Goal: Task Accomplishment & Management: Manage account settings

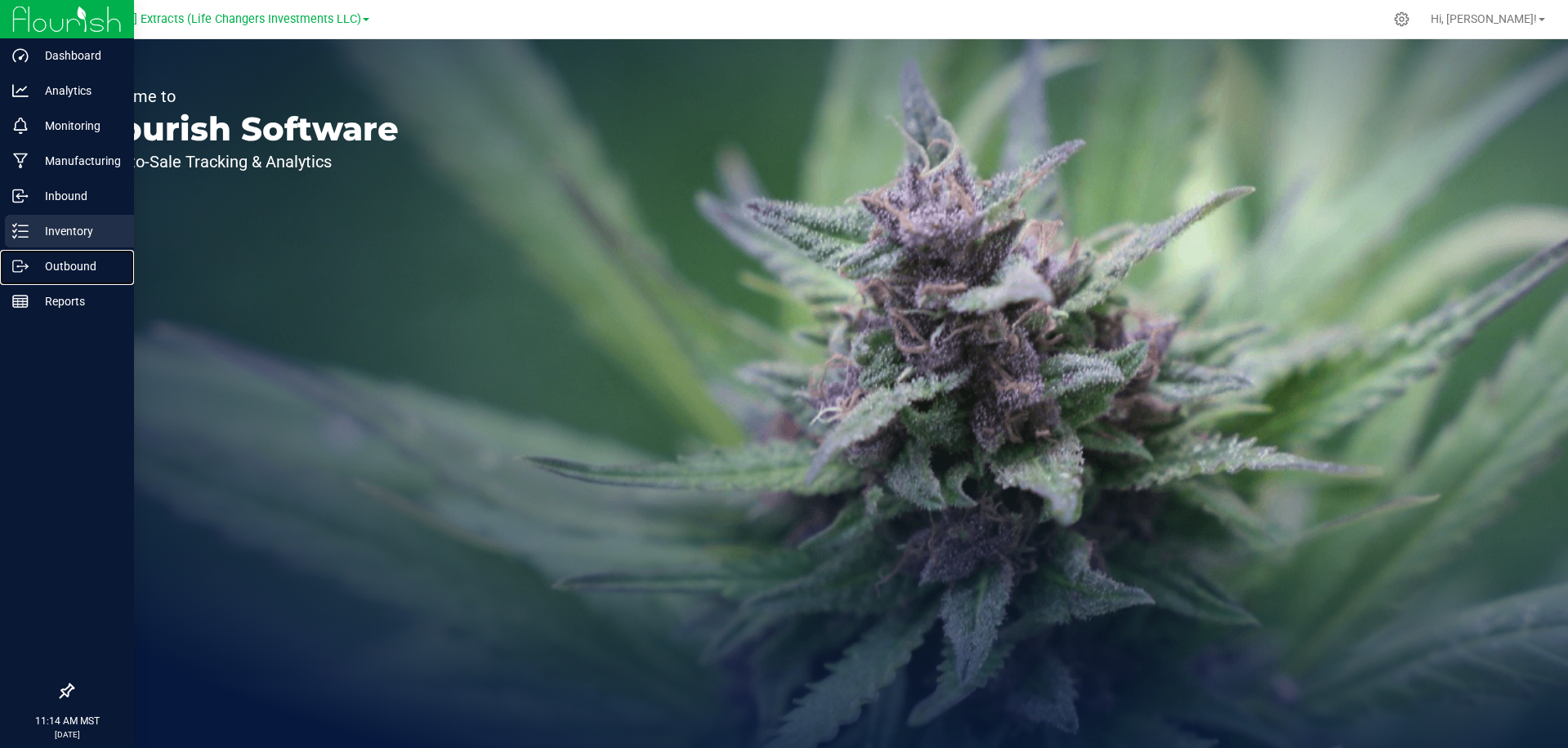
drag, startPoint x: 11, startPoint y: 275, endPoint x: 76, endPoint y: 248, distance: 70.4
click at [11, 275] on div "Outbound" at bounding box center [69, 266] width 129 height 33
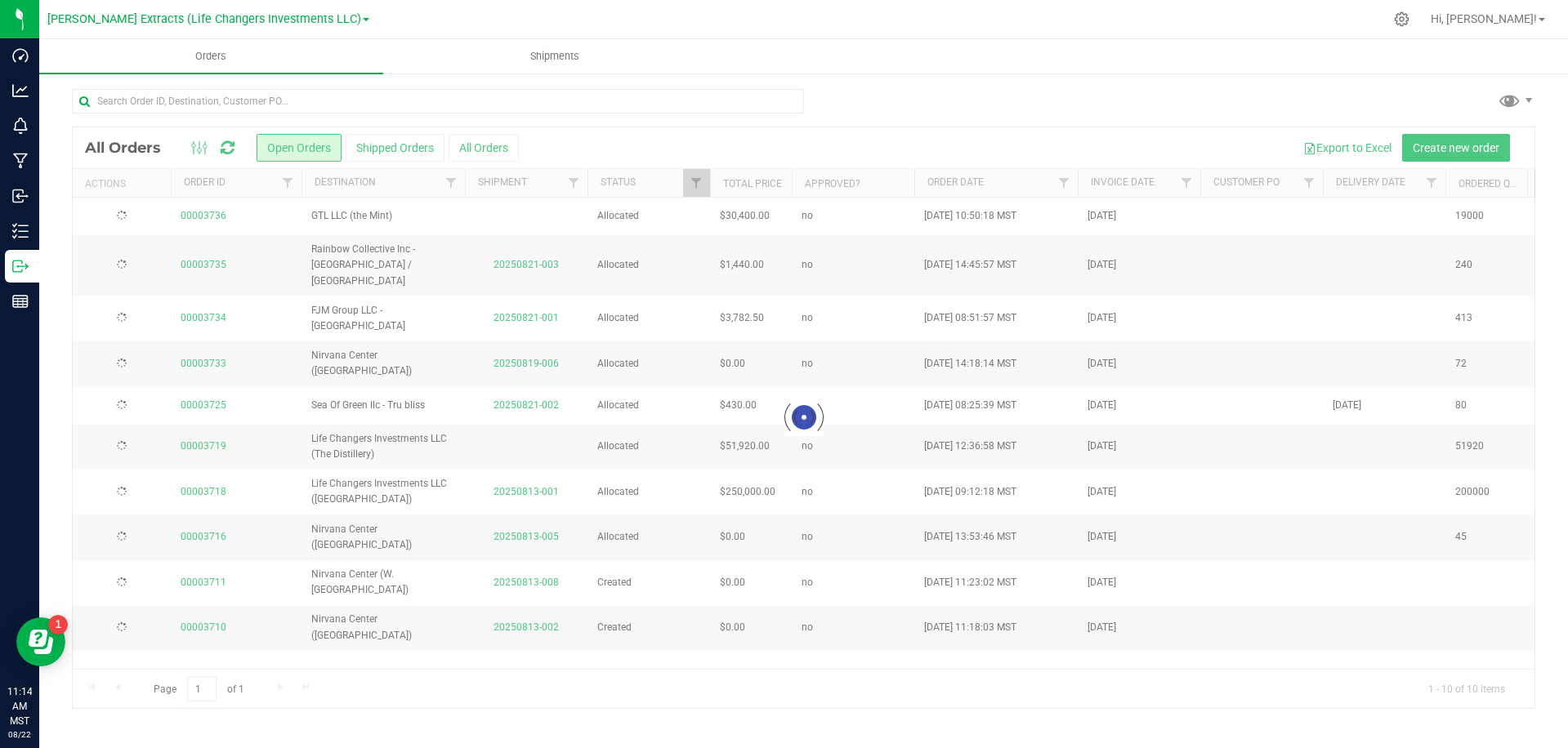
click at [509, 16] on div at bounding box center [879, 18] width 1008 height 32
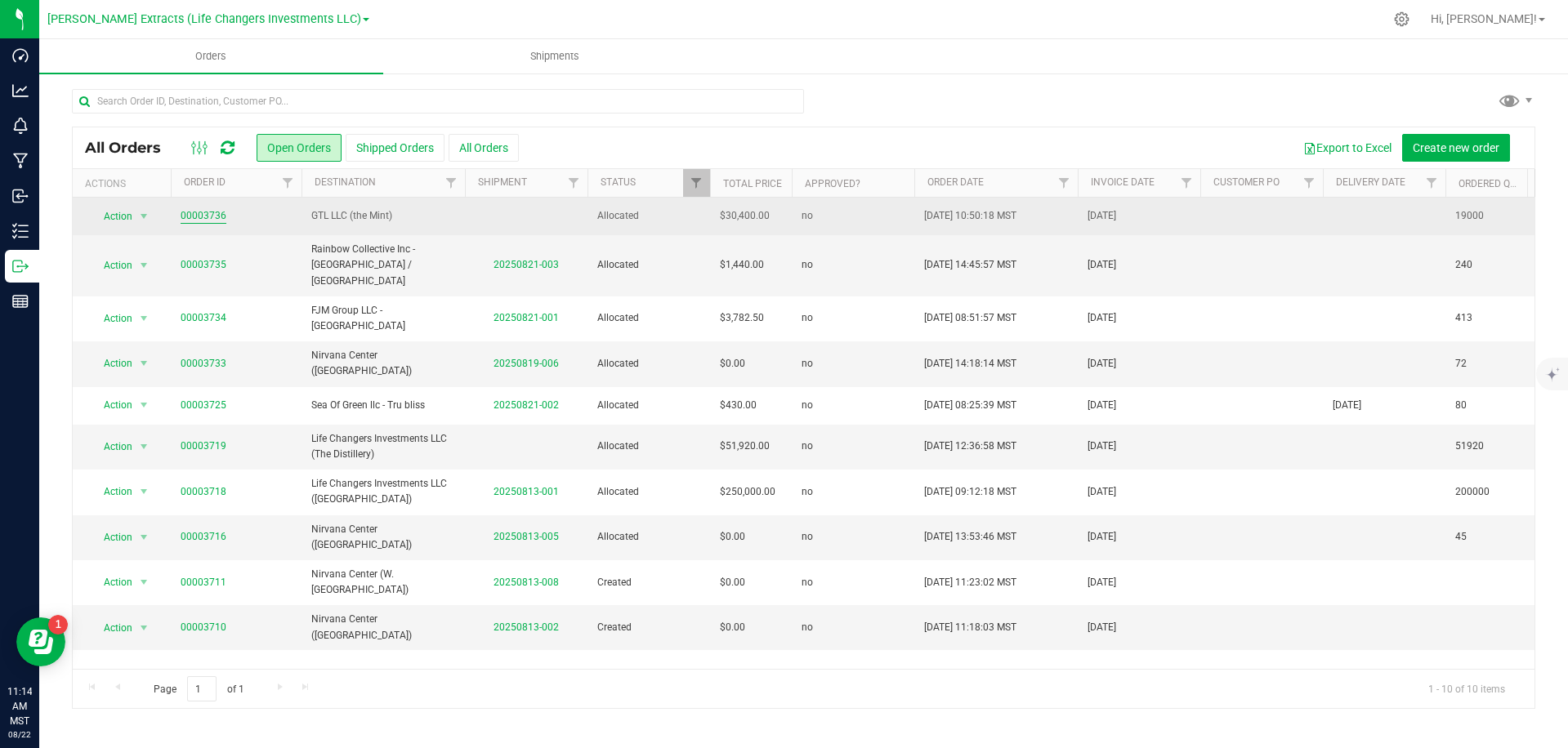
click at [207, 216] on link "00003736" at bounding box center [203, 216] width 45 height 15
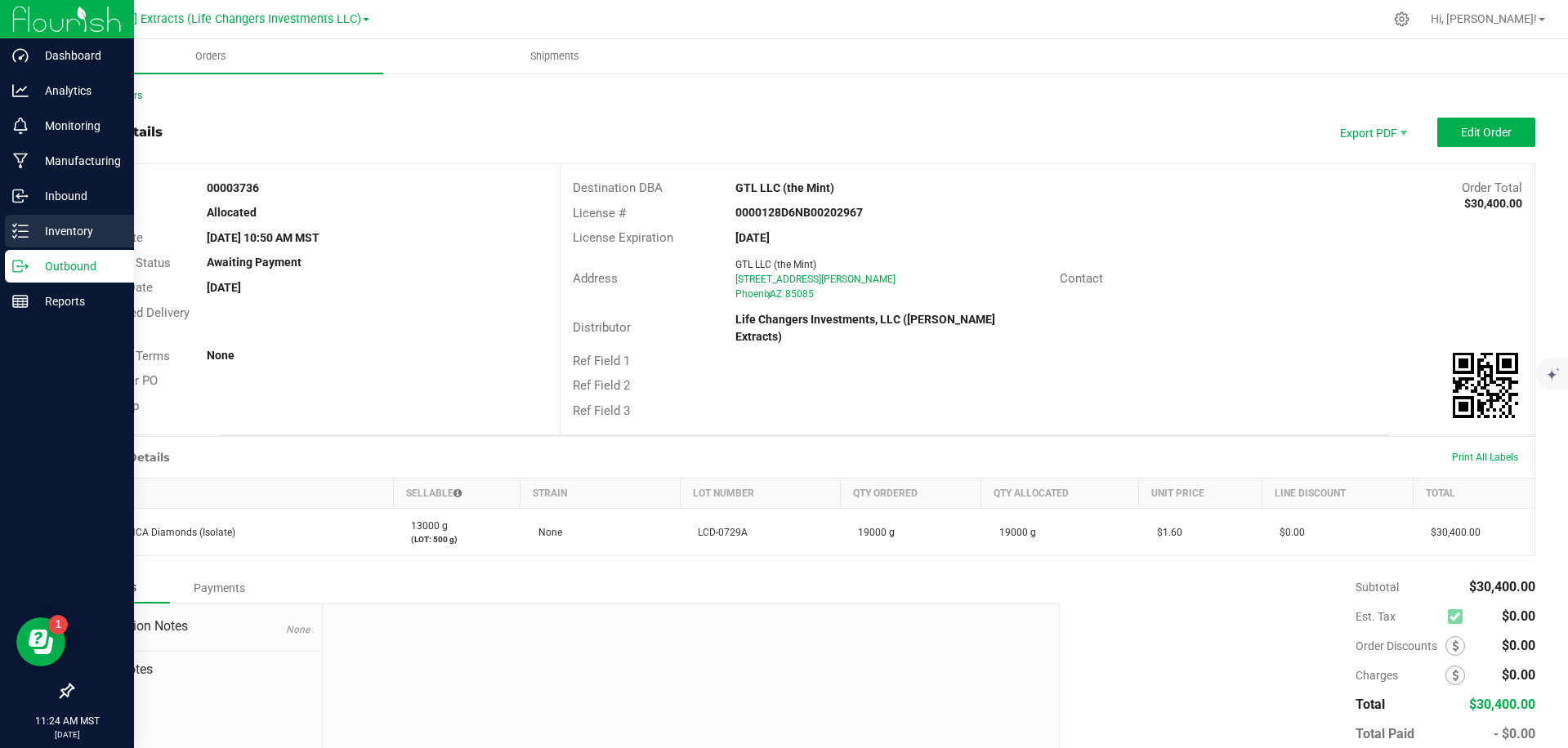
click at [38, 233] on p "Inventory" at bounding box center [77, 231] width 98 height 19
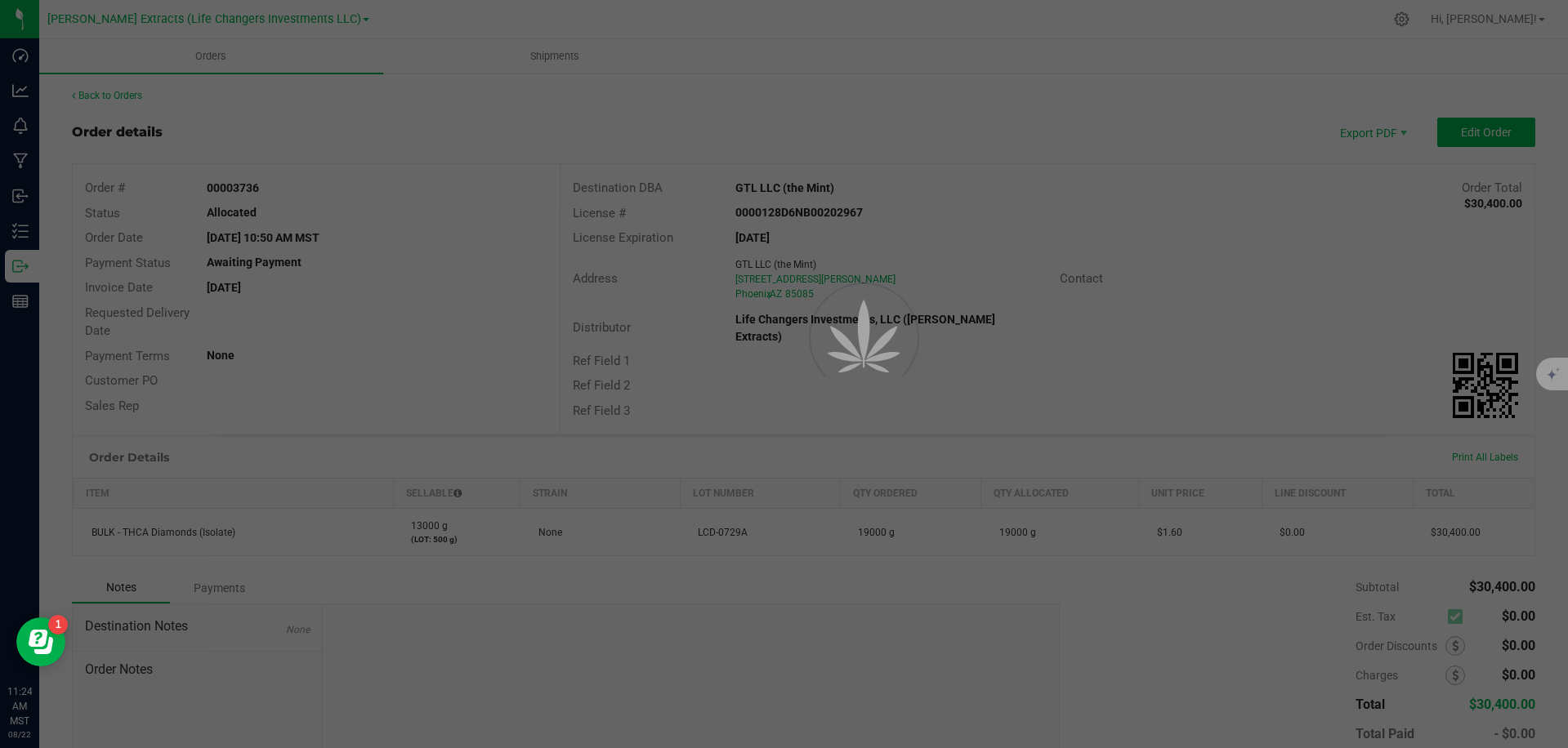
click at [437, 4] on div at bounding box center [784, 374] width 1568 height 748
click at [437, 10] on div at bounding box center [784, 374] width 1568 height 748
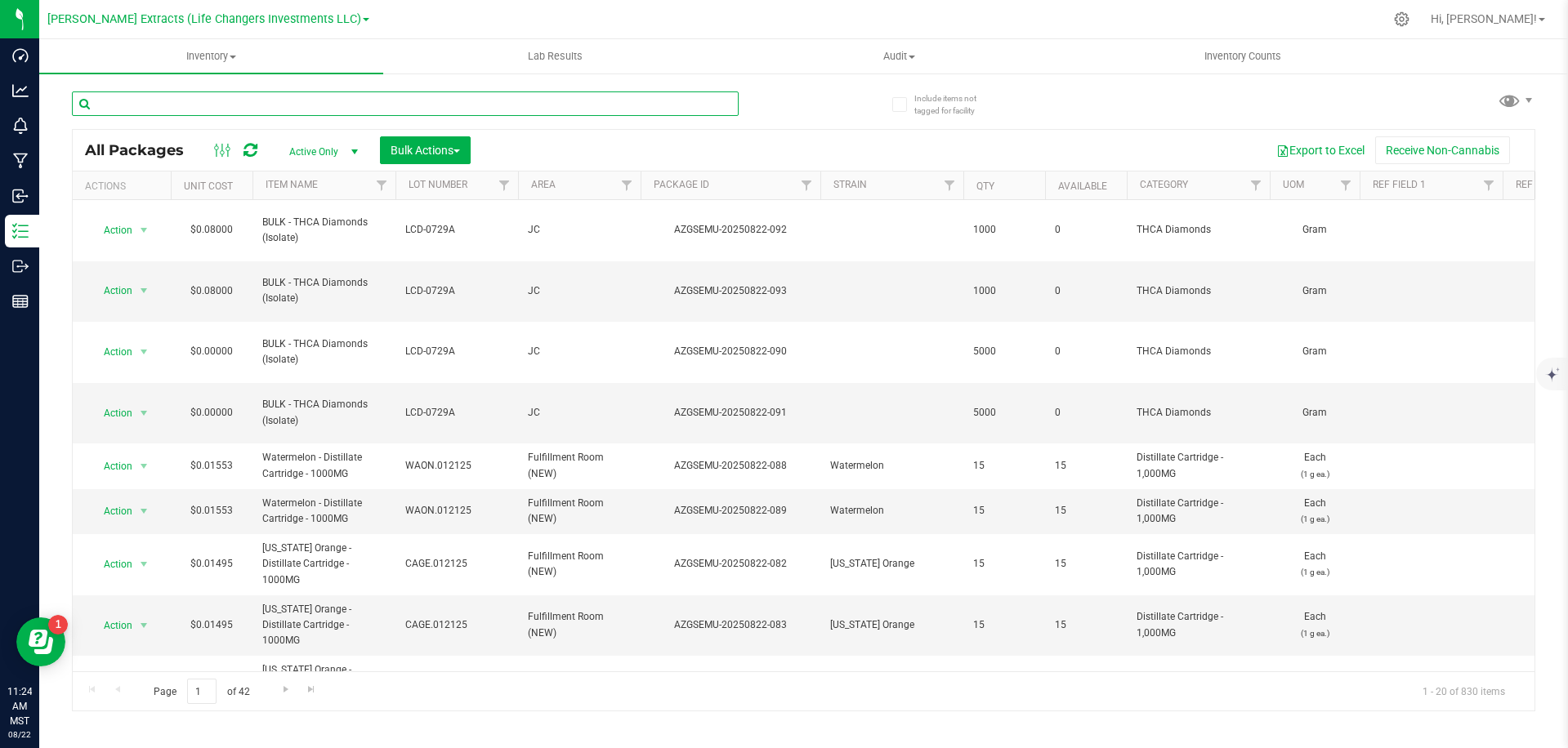
click at [259, 107] on input "text" at bounding box center [405, 104] width 667 height 24
click at [264, 107] on input "text" at bounding box center [405, 104] width 667 height 24
type input "823-013"
click at [403, 15] on div at bounding box center [879, 18] width 1008 height 32
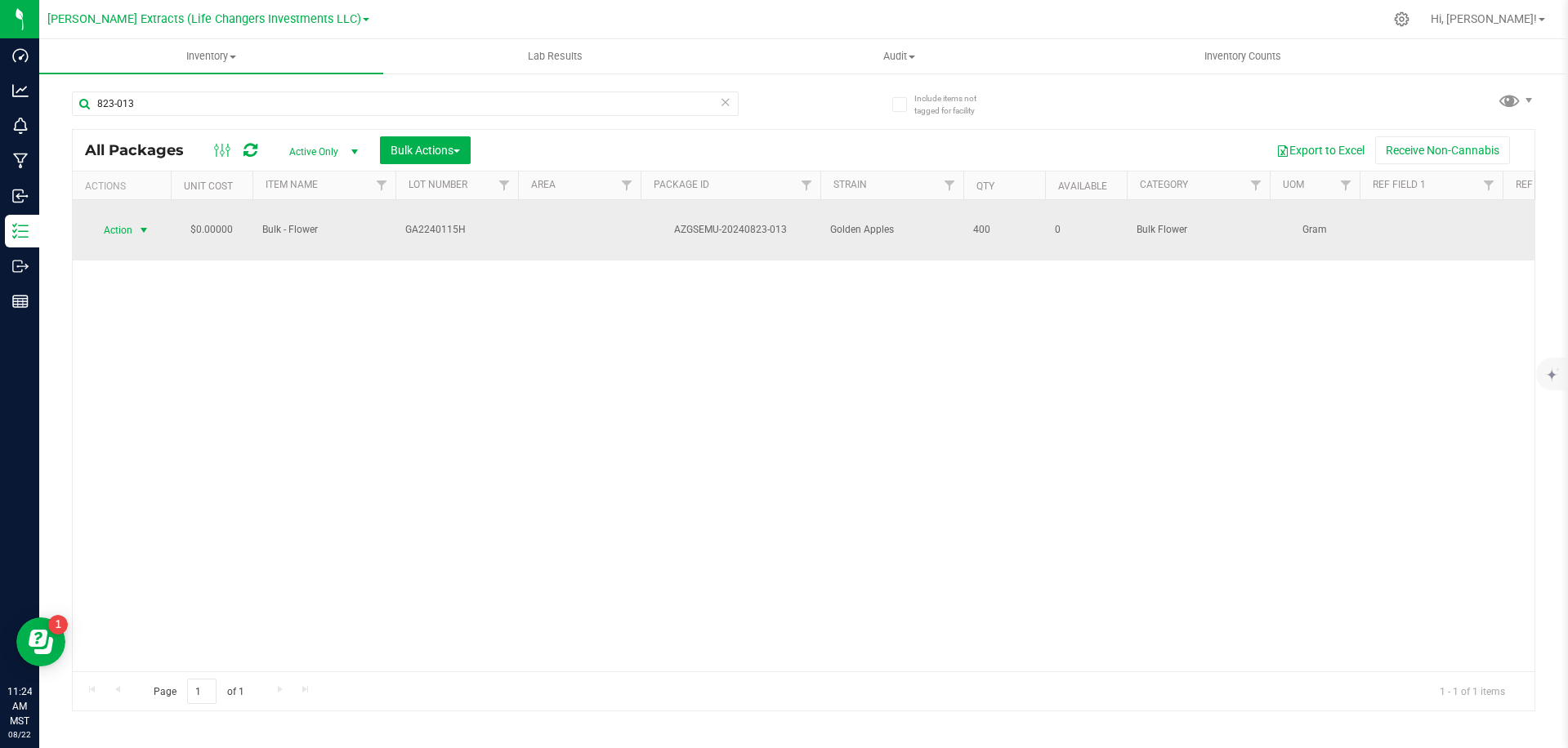
click at [137, 224] on span "select" at bounding box center [144, 230] width 14 height 14
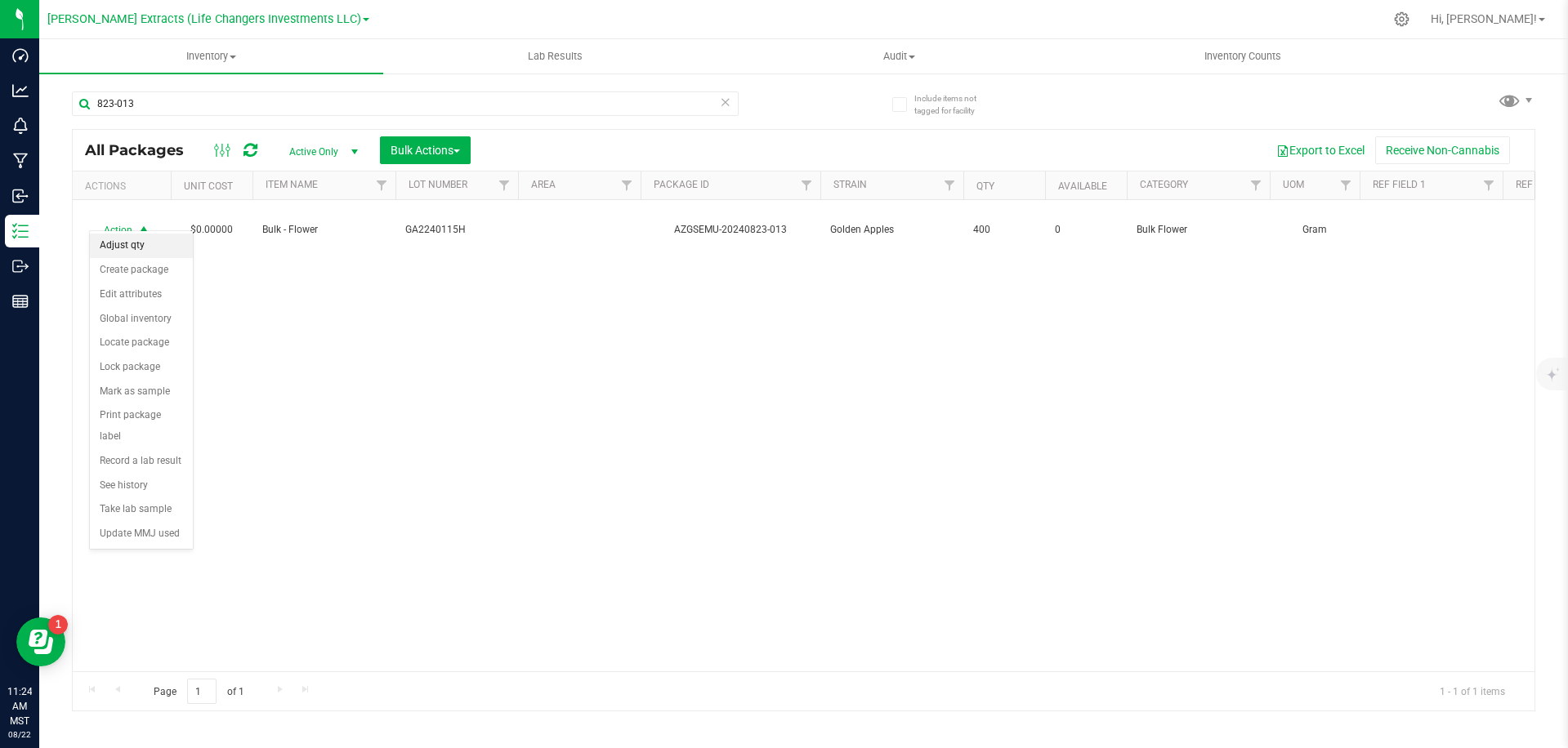
click at [138, 250] on li "Adjust qty" at bounding box center [141, 245] width 103 height 24
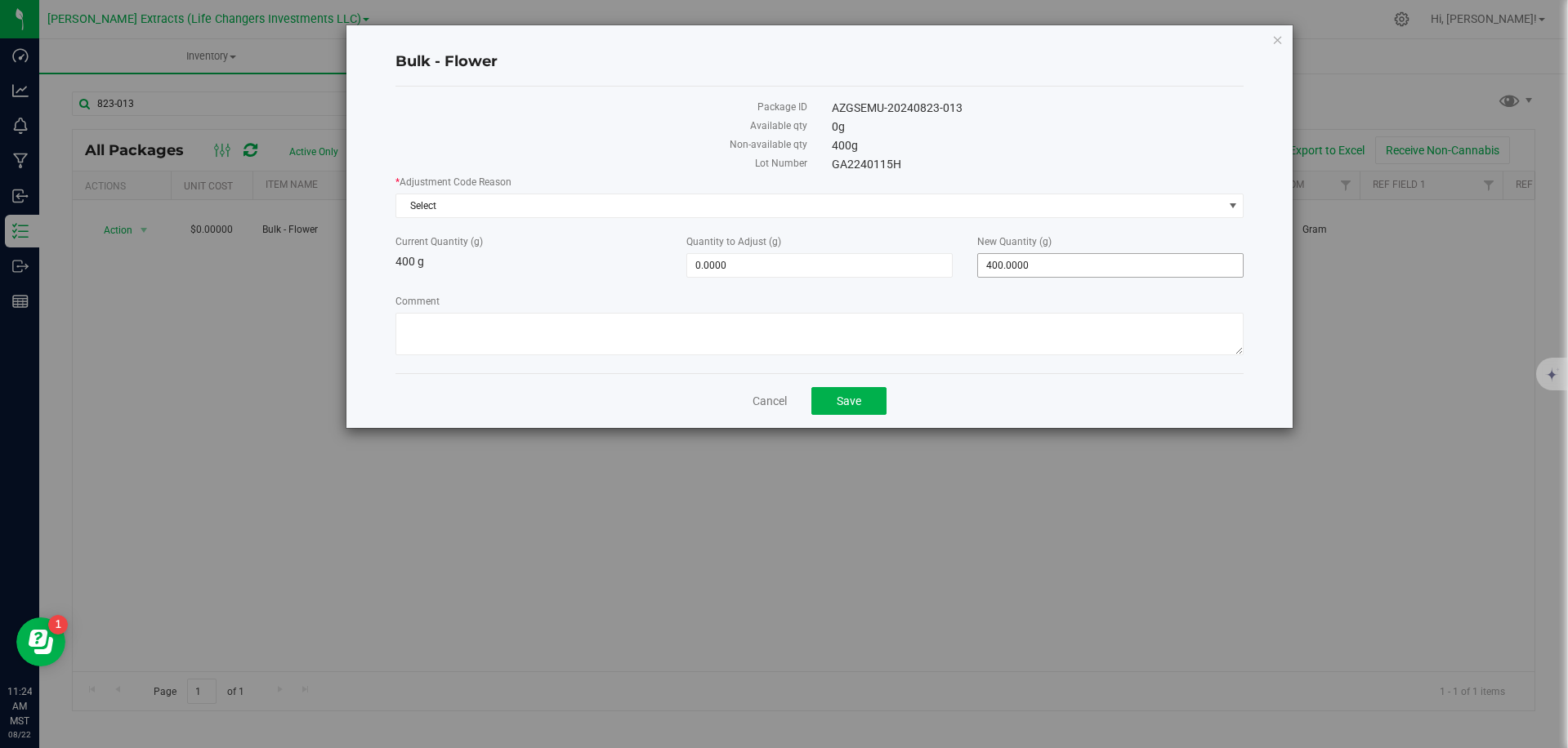
click at [1035, 270] on span "400.0000 400" at bounding box center [1109, 265] width 266 height 24
click at [1035, 270] on input "400" at bounding box center [1109, 265] width 264 height 23
type input "0"
type input "-400.0000"
type input "0.0000"
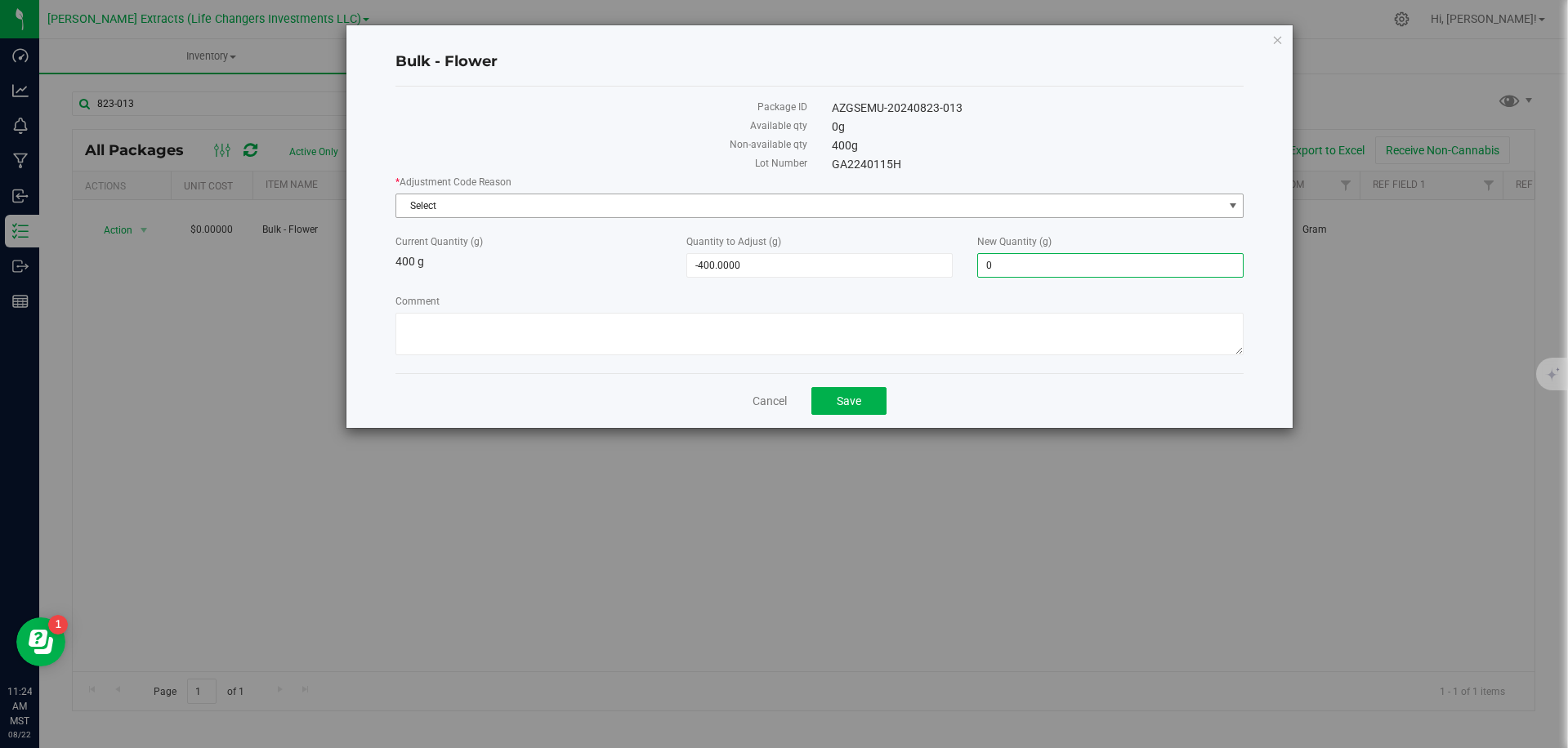
click at [846, 203] on span "Select" at bounding box center [808, 206] width 826 height 23
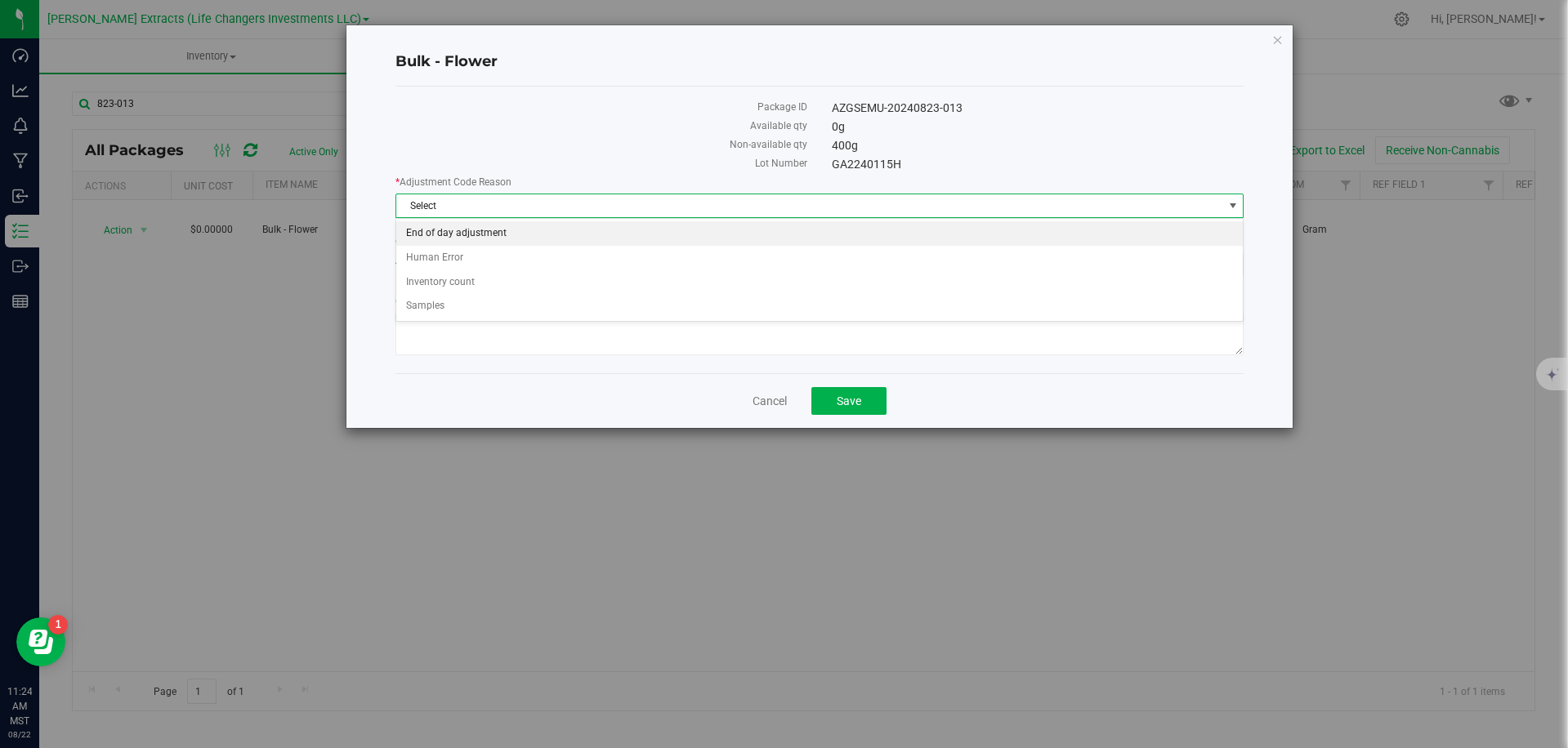
drag, startPoint x: 472, startPoint y: 285, endPoint x: 523, endPoint y: 228, distance: 76.5
click at [523, 228] on ul "End of day adjustment Human Error Inventory count Samples" at bounding box center [819, 270] width 846 height 97
drag, startPoint x: 530, startPoint y: 238, endPoint x: 600, endPoint y: 159, distance: 105.6
click at [531, 237] on li "End of day adjustment" at bounding box center [819, 233] width 846 height 24
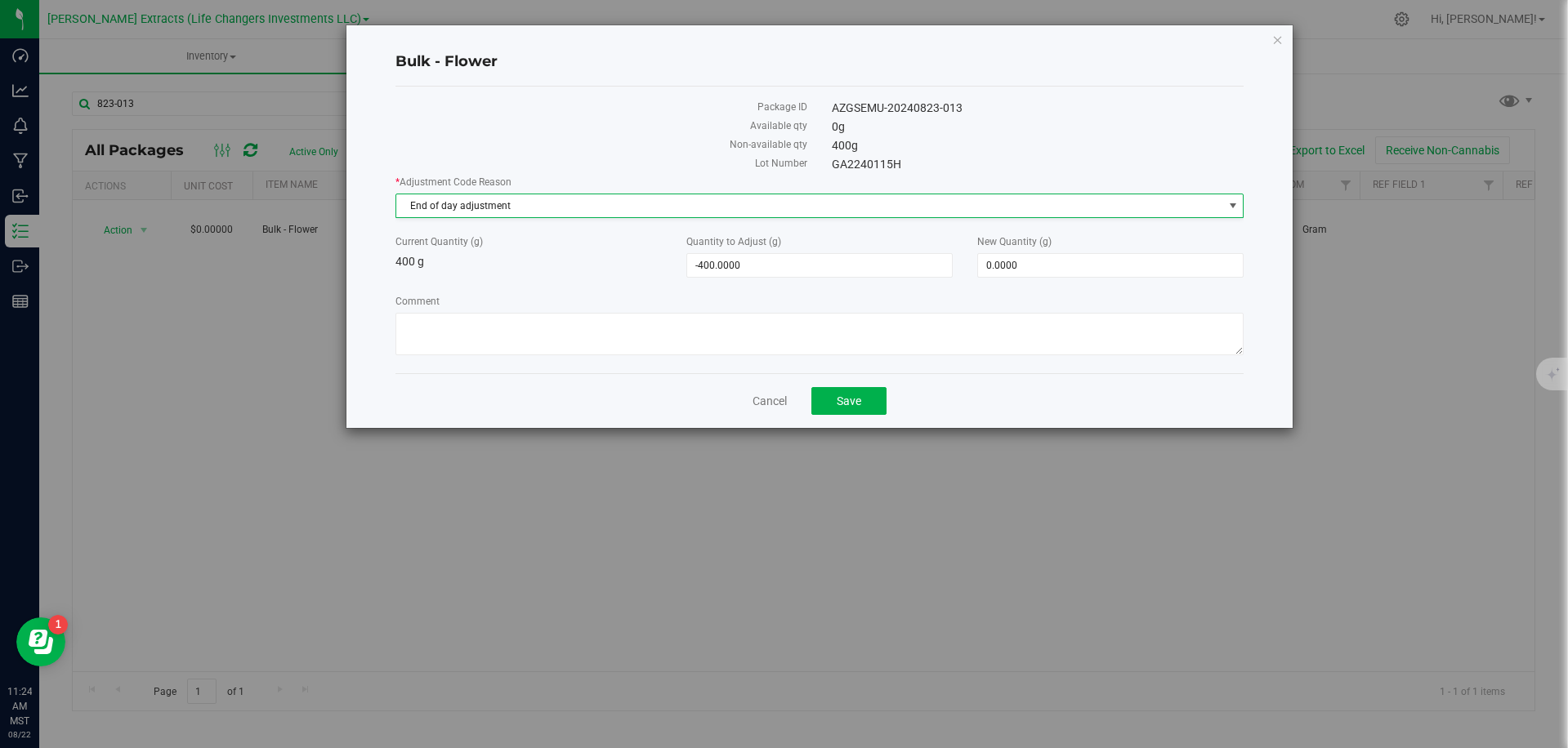
drag, startPoint x: 614, startPoint y: 149, endPoint x: 645, endPoint y: 184, distance: 46.8
click at [620, 155] on div "Package ID AZGSEMU-20240823-013 Available qty 0 g Non-available qty 400 g Lot N…" at bounding box center [820, 229] width 848 height 286
click at [864, 405] on button "Save" at bounding box center [849, 401] width 75 height 28
click at [932, 239] on label "Quantity to Adjust (g)" at bounding box center [819, 241] width 266 height 15
click at [0, 0] on input "-400" at bounding box center [0, 0] width 0 height 0
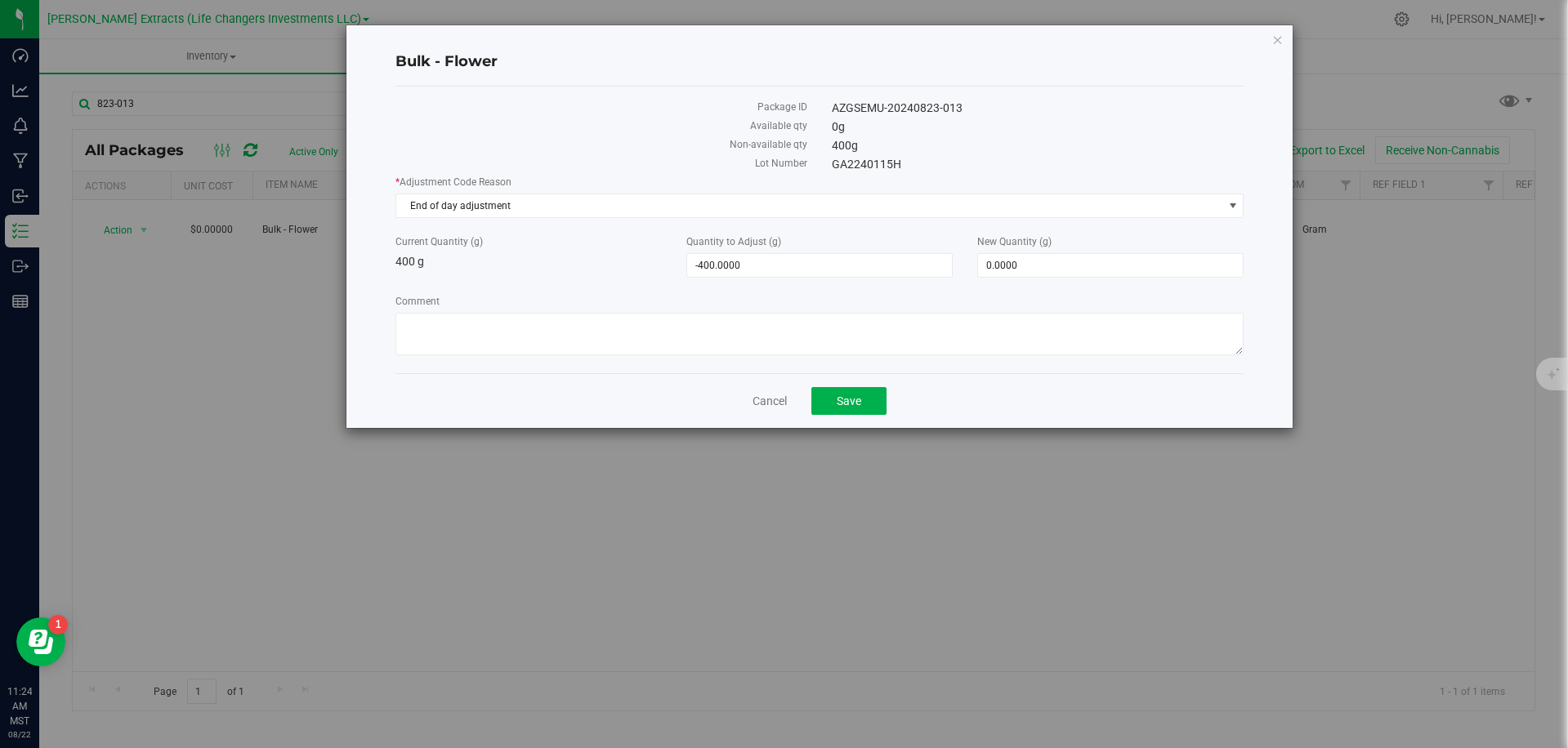
click at [934, 107] on div "AZGSEMU-20240823-013" at bounding box center [1038, 108] width 437 height 17
copy div "AZGSEMU-20240823-013"
click at [1282, 44] on div "Bulk - Flower Package ID AZGSEMU-20240823-013 Available qty 0 g Non-available q…" at bounding box center [819, 226] width 946 height 403
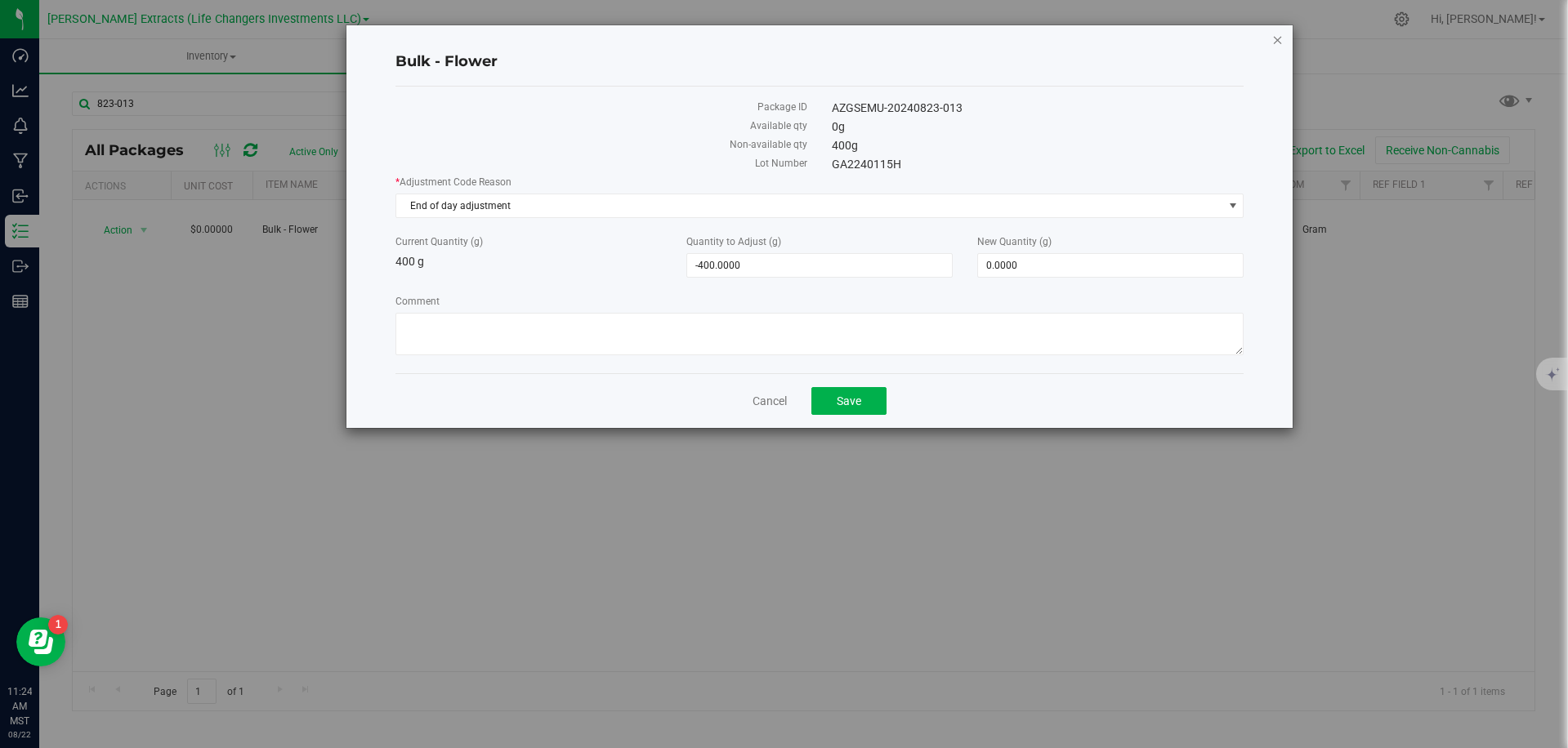
click at [1276, 43] on icon "button" at bounding box center [1278, 39] width 12 height 19
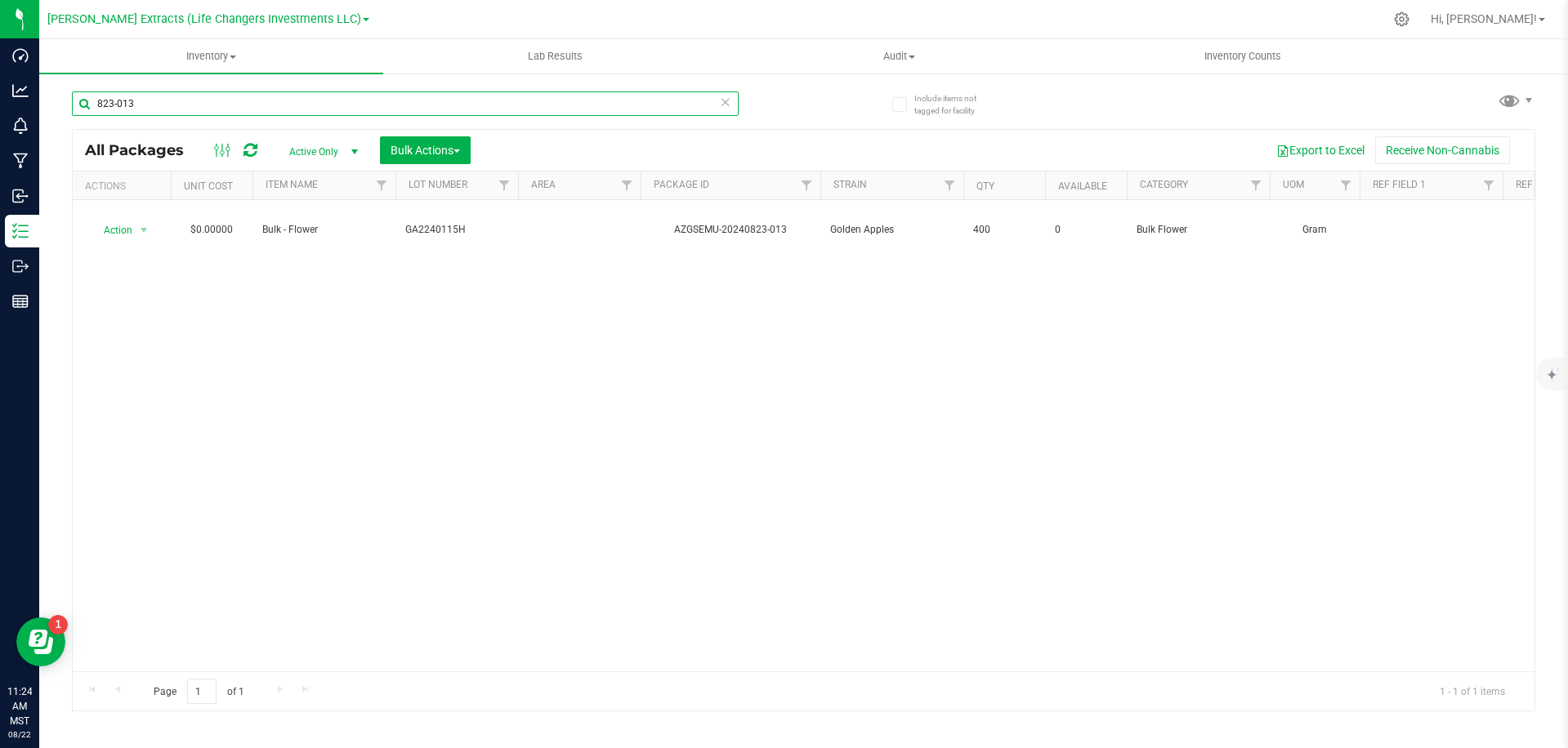
click at [315, 104] on input "823-013" at bounding box center [405, 104] width 667 height 24
paste input "AZGSEMU-20240"
type input "AZGSEMU-20240823-013"
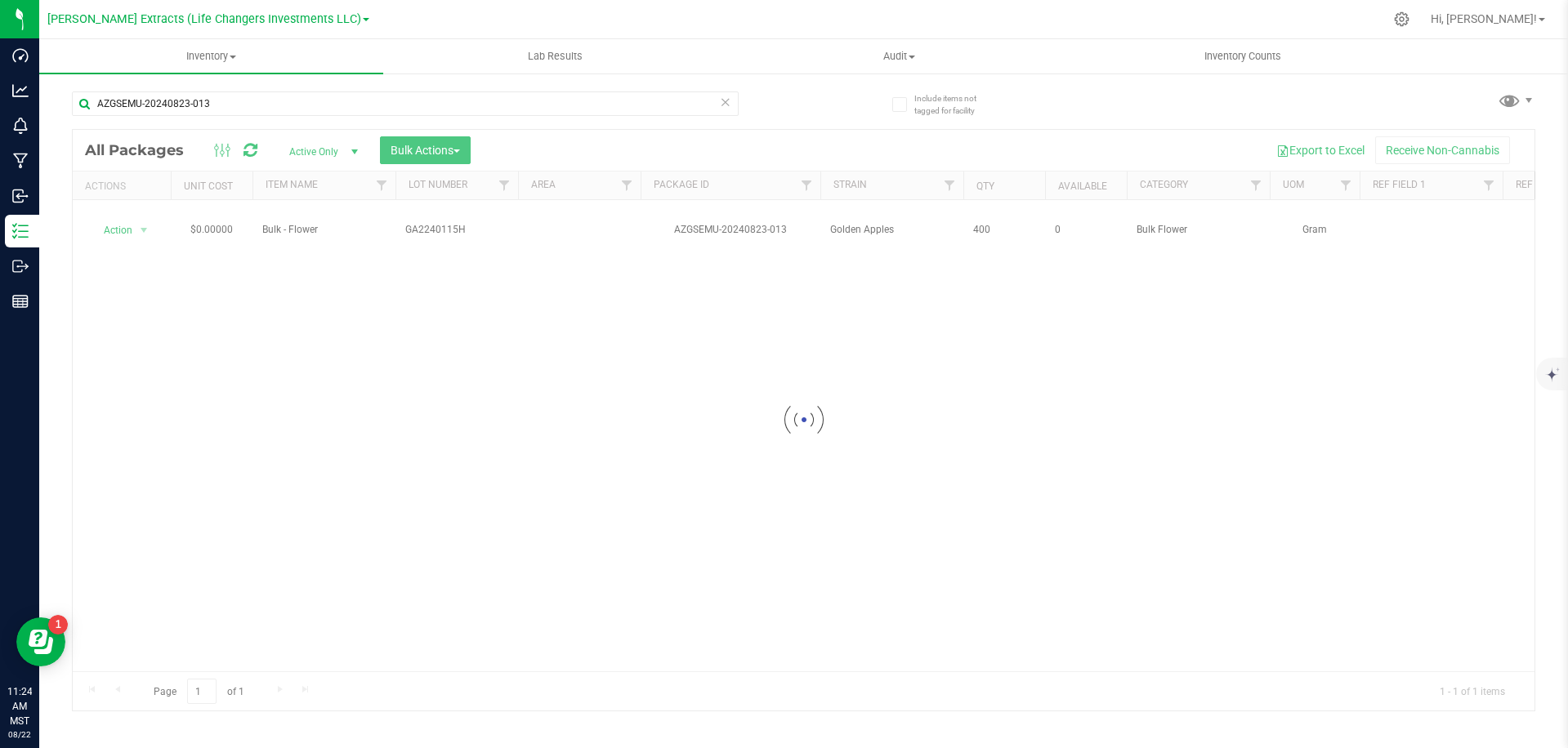
click at [504, 13] on div at bounding box center [879, 18] width 1008 height 32
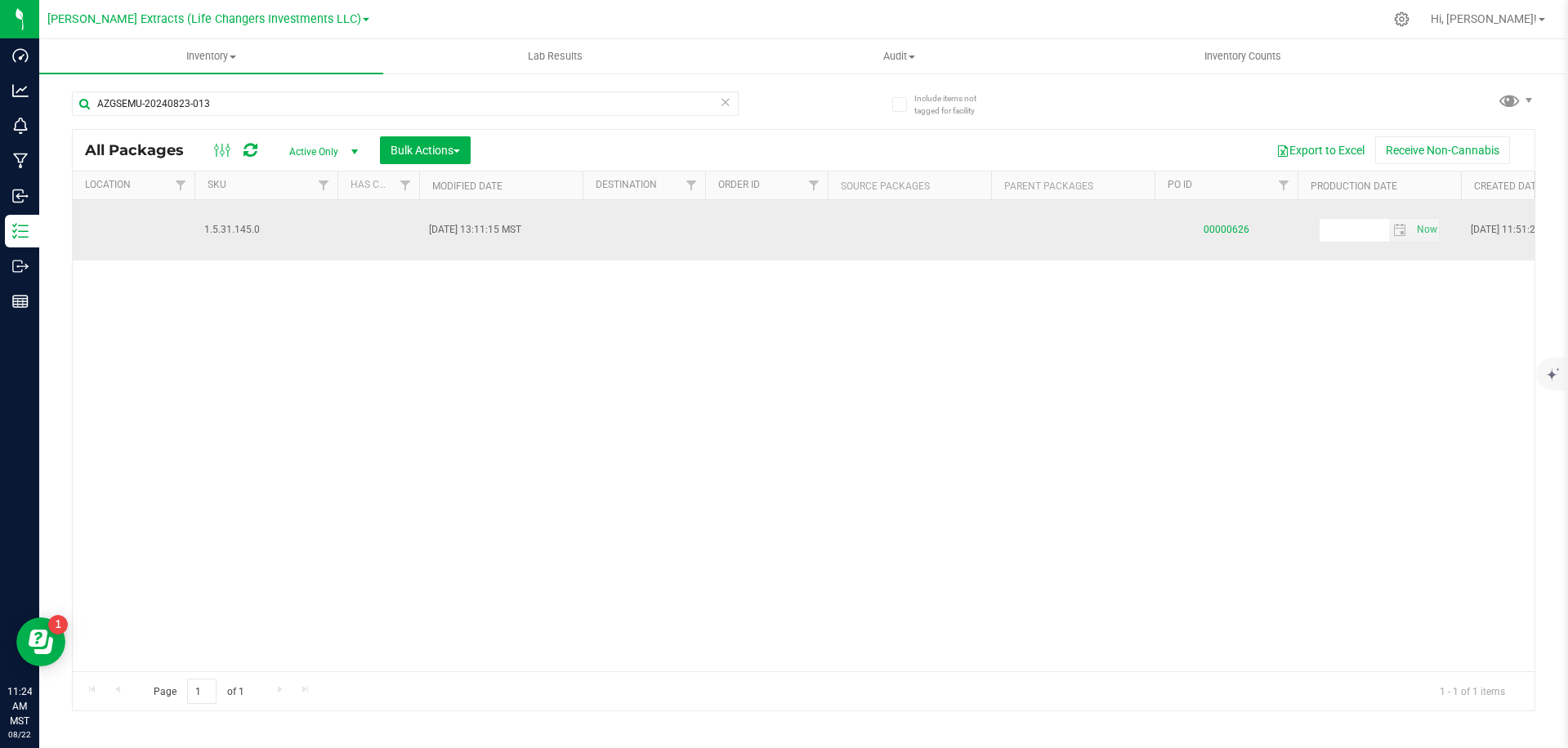
click at [1230, 224] on link "00000626" at bounding box center [1225, 229] width 45 height 12
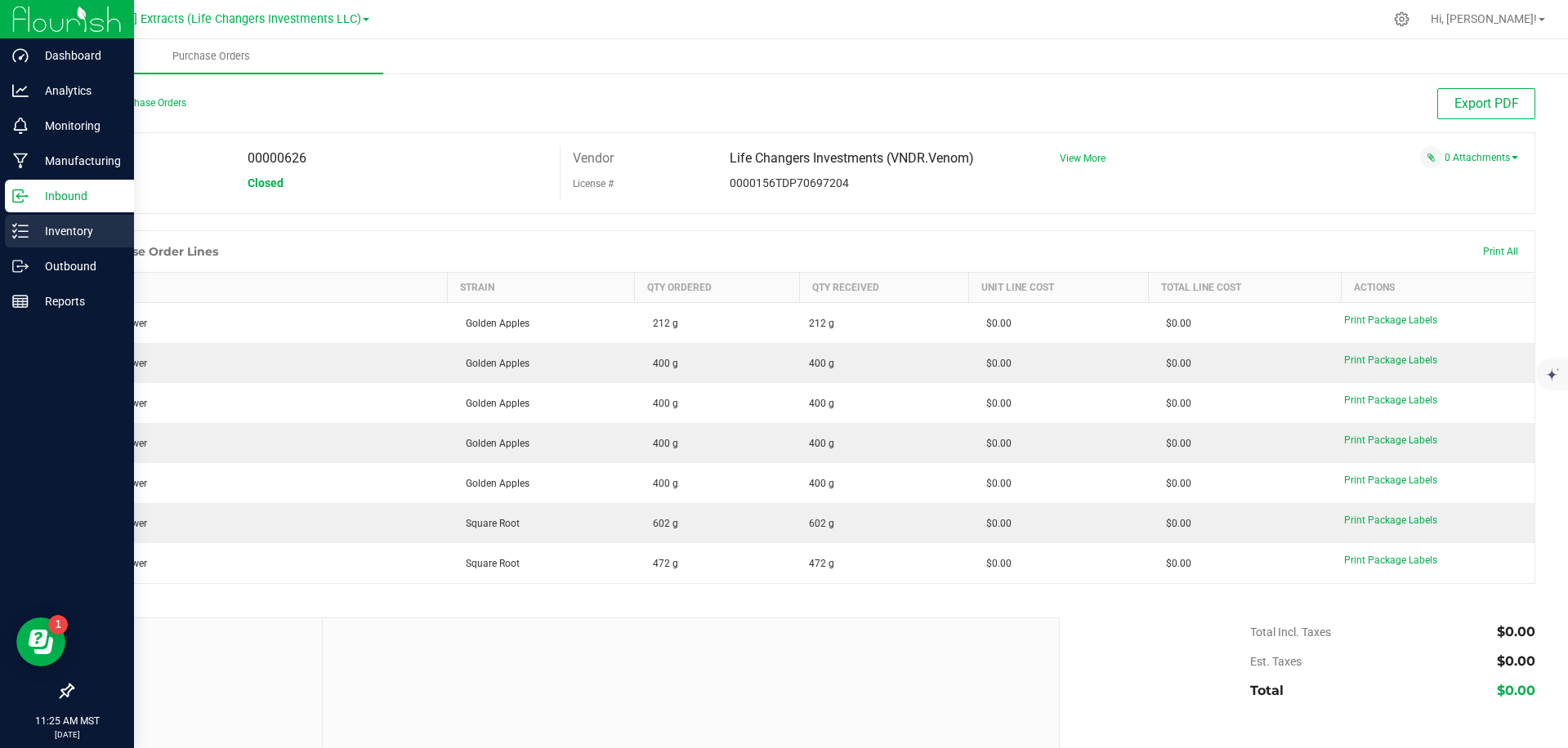
click at [42, 234] on p "Inventory" at bounding box center [77, 231] width 98 height 19
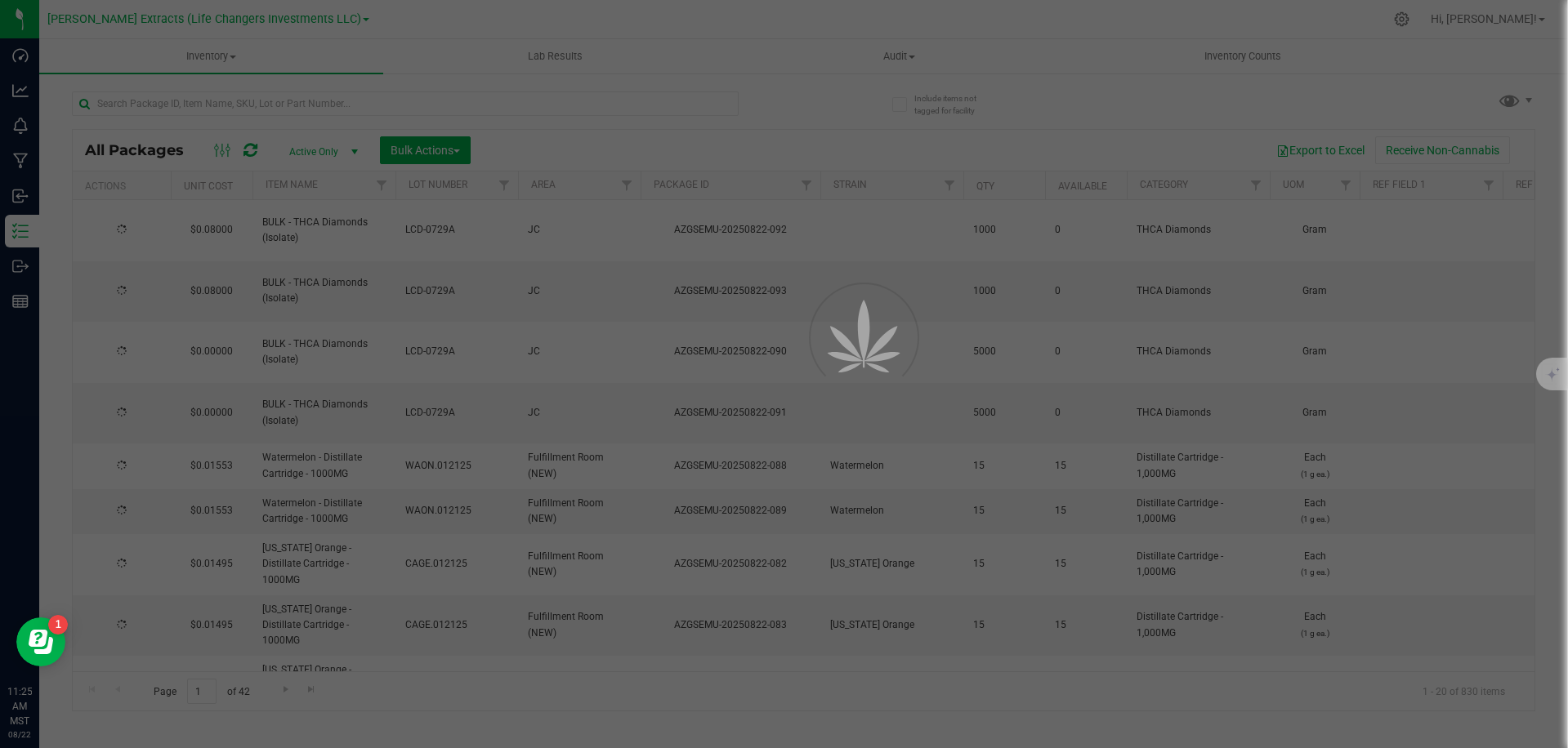
click at [277, 108] on div at bounding box center [784, 374] width 1568 height 748
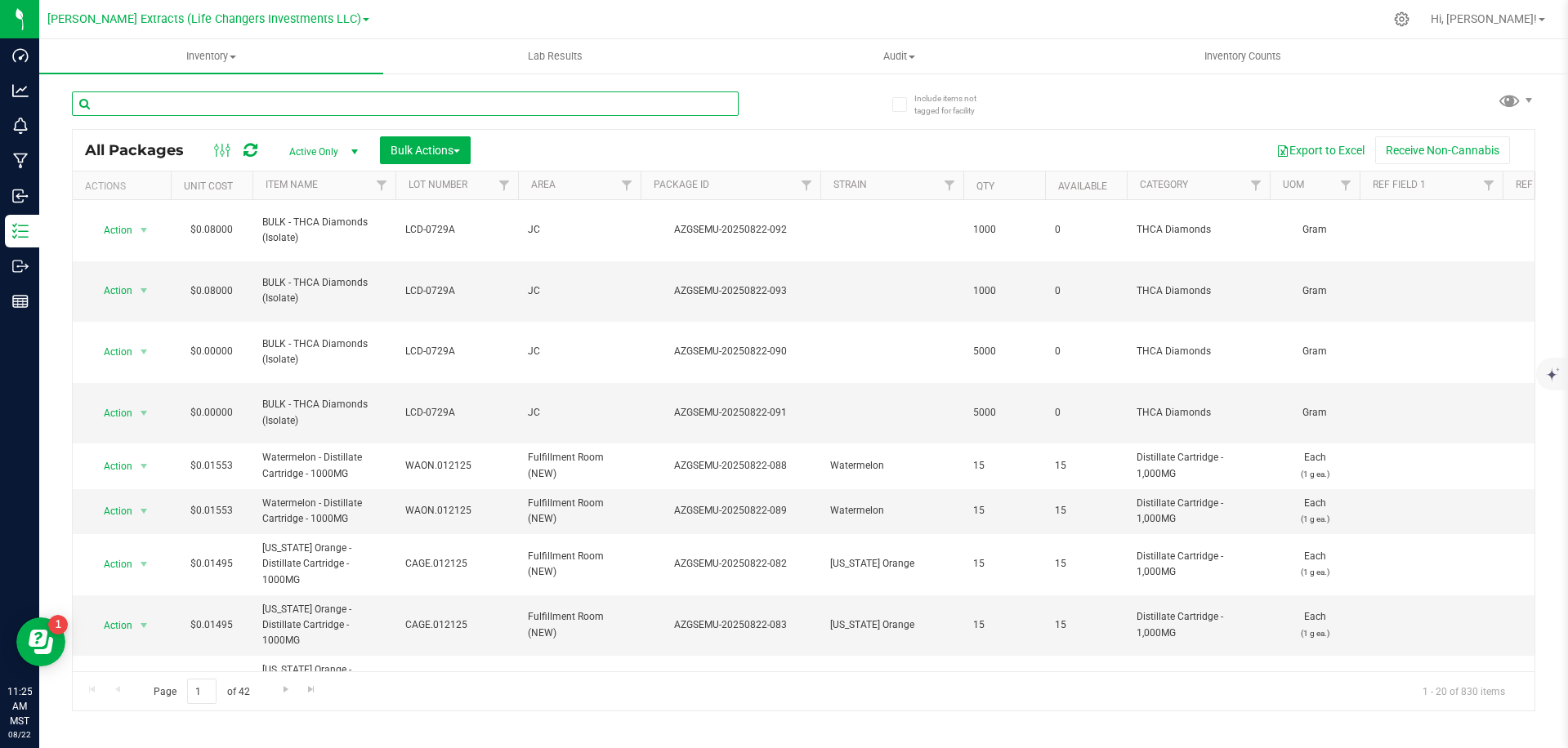
click at [300, 105] on input "text" at bounding box center [405, 104] width 667 height 24
paste input "AZGSEMU-20240823-013"
type input "AZGSEMU-20240823-013"
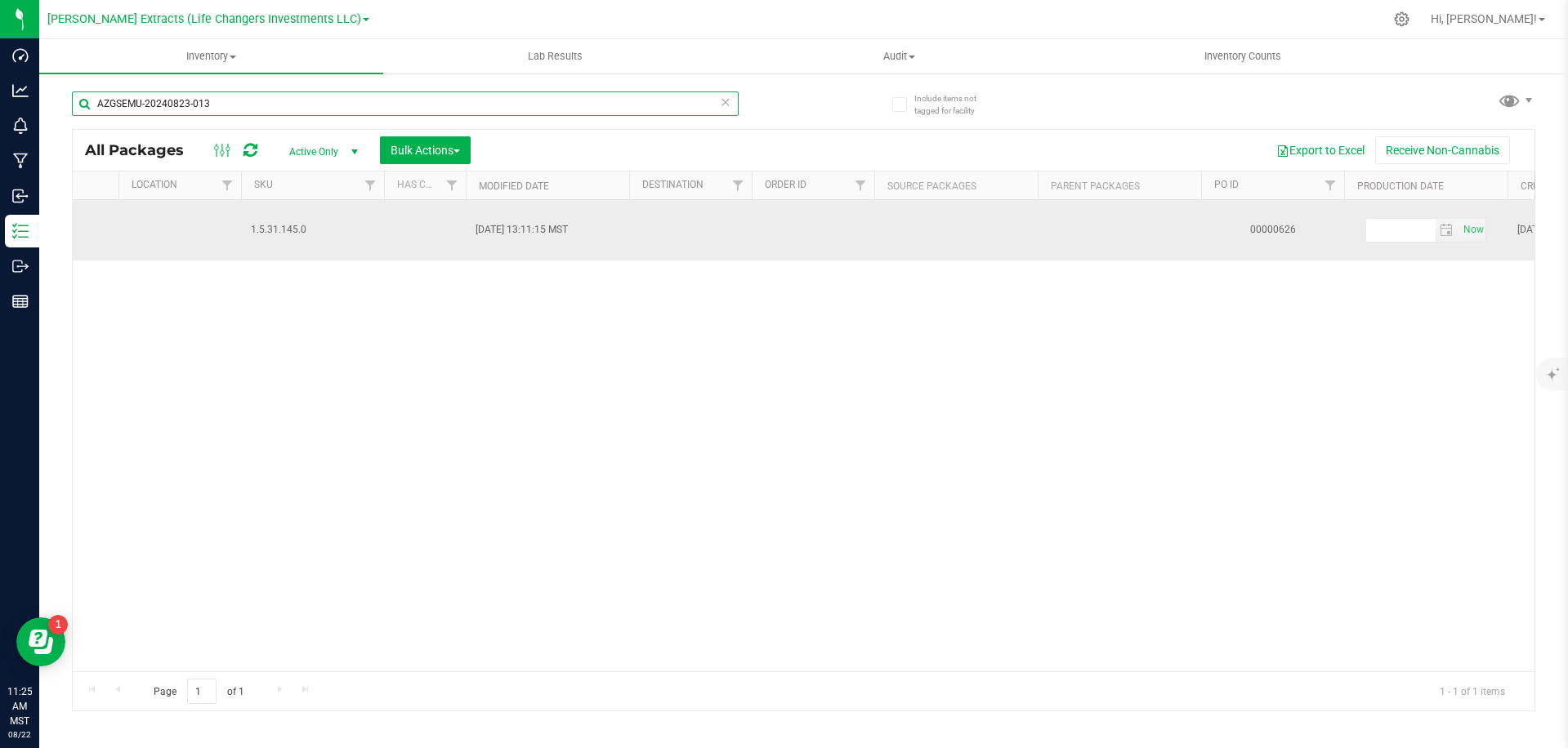
scroll to position [0, 1945]
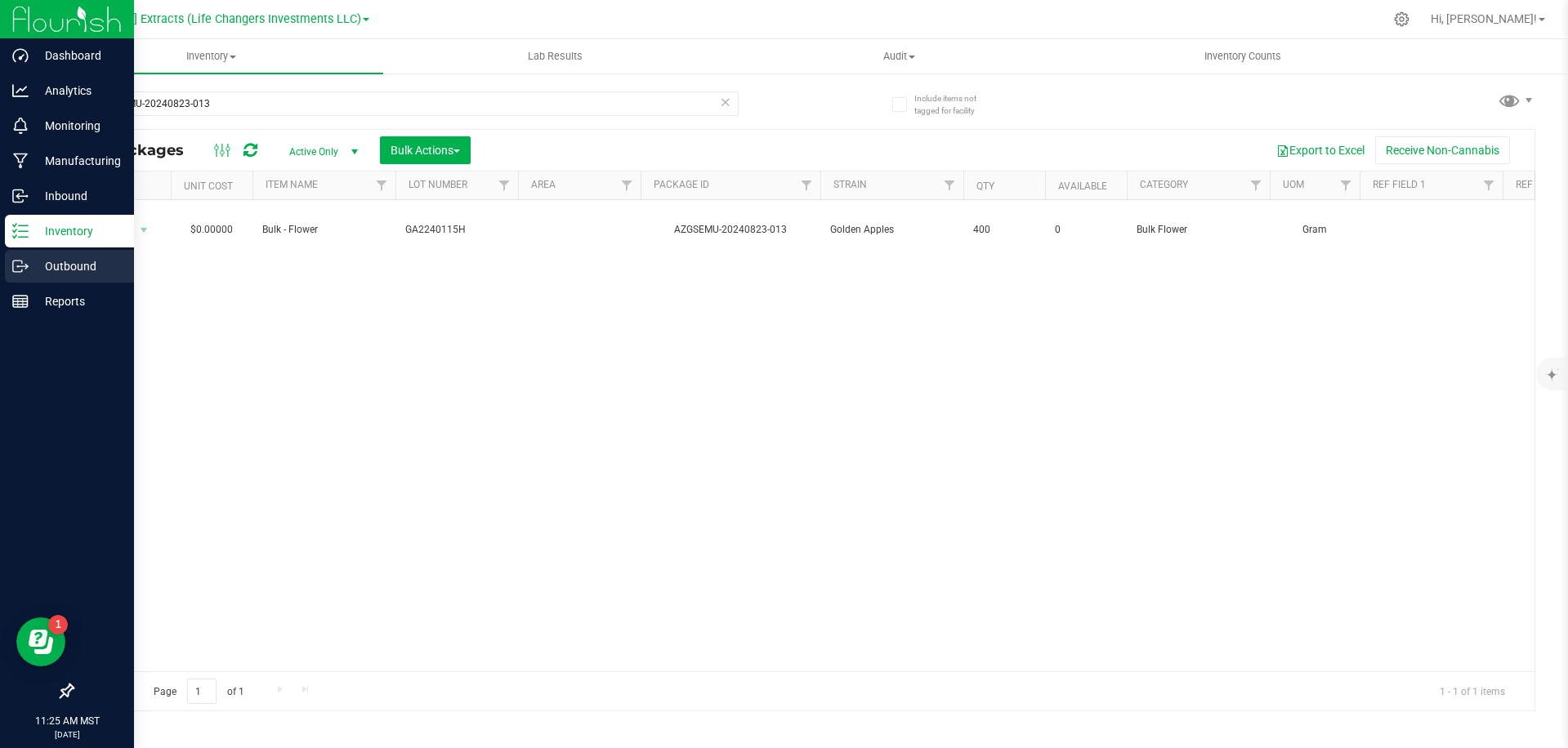
click at [38, 274] on p "Outbound" at bounding box center [77, 266] width 98 height 19
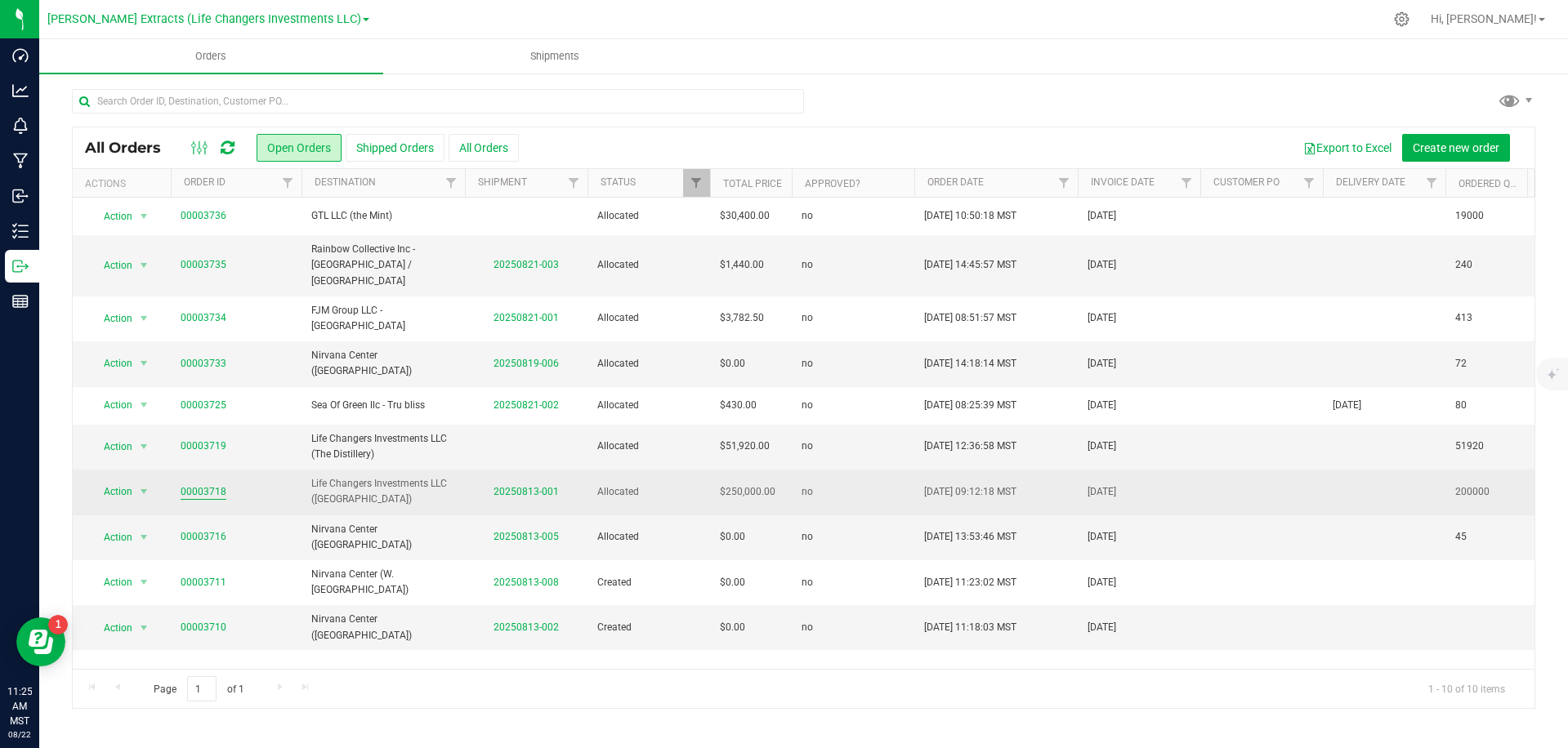
click at [210, 485] on link "00003718" at bounding box center [203, 493] width 45 height 15
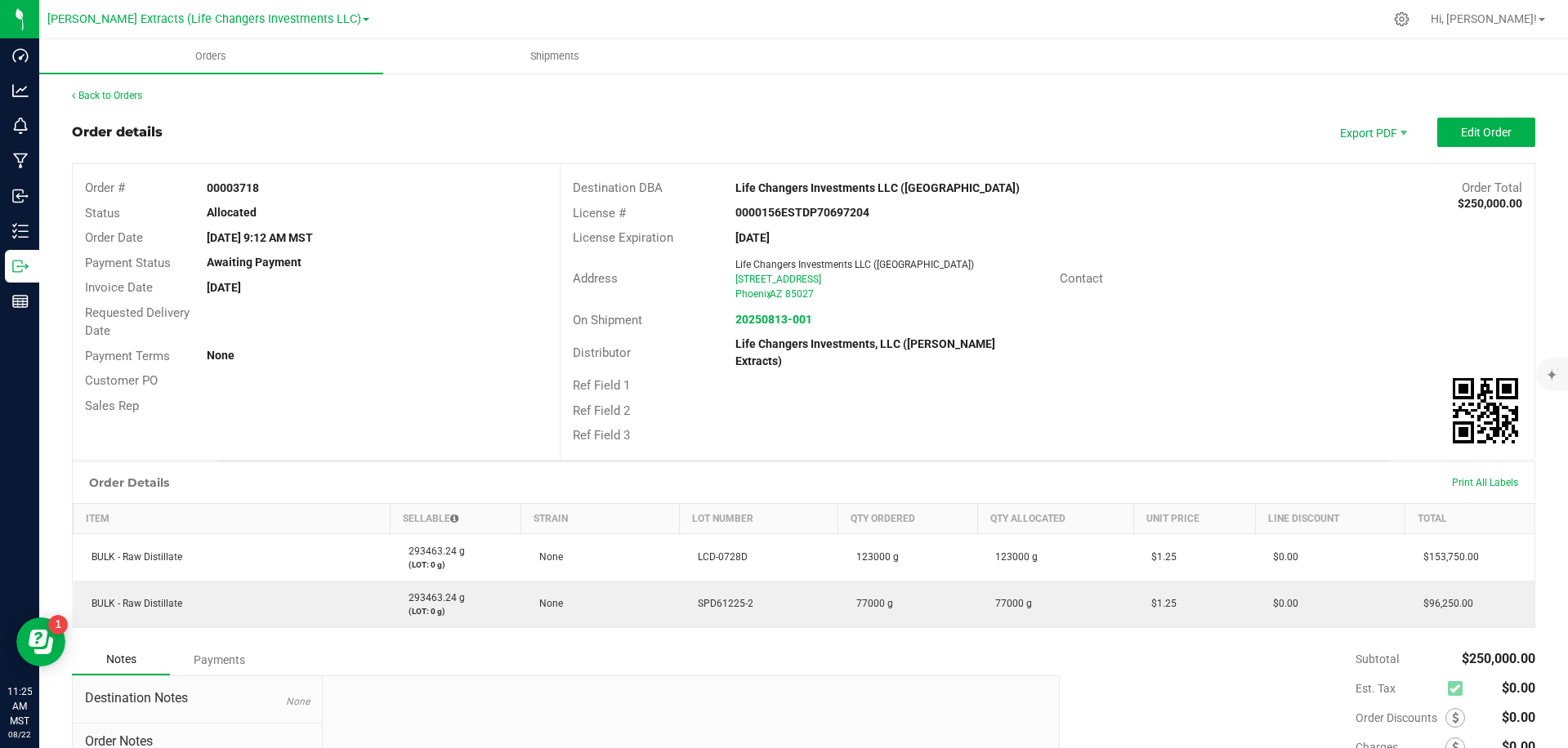
click at [834, 236] on div "[DATE]" at bounding box center [885, 238] width 324 height 17
click at [894, 218] on div "0000156ESTDP70697204" at bounding box center [885, 213] width 324 height 17
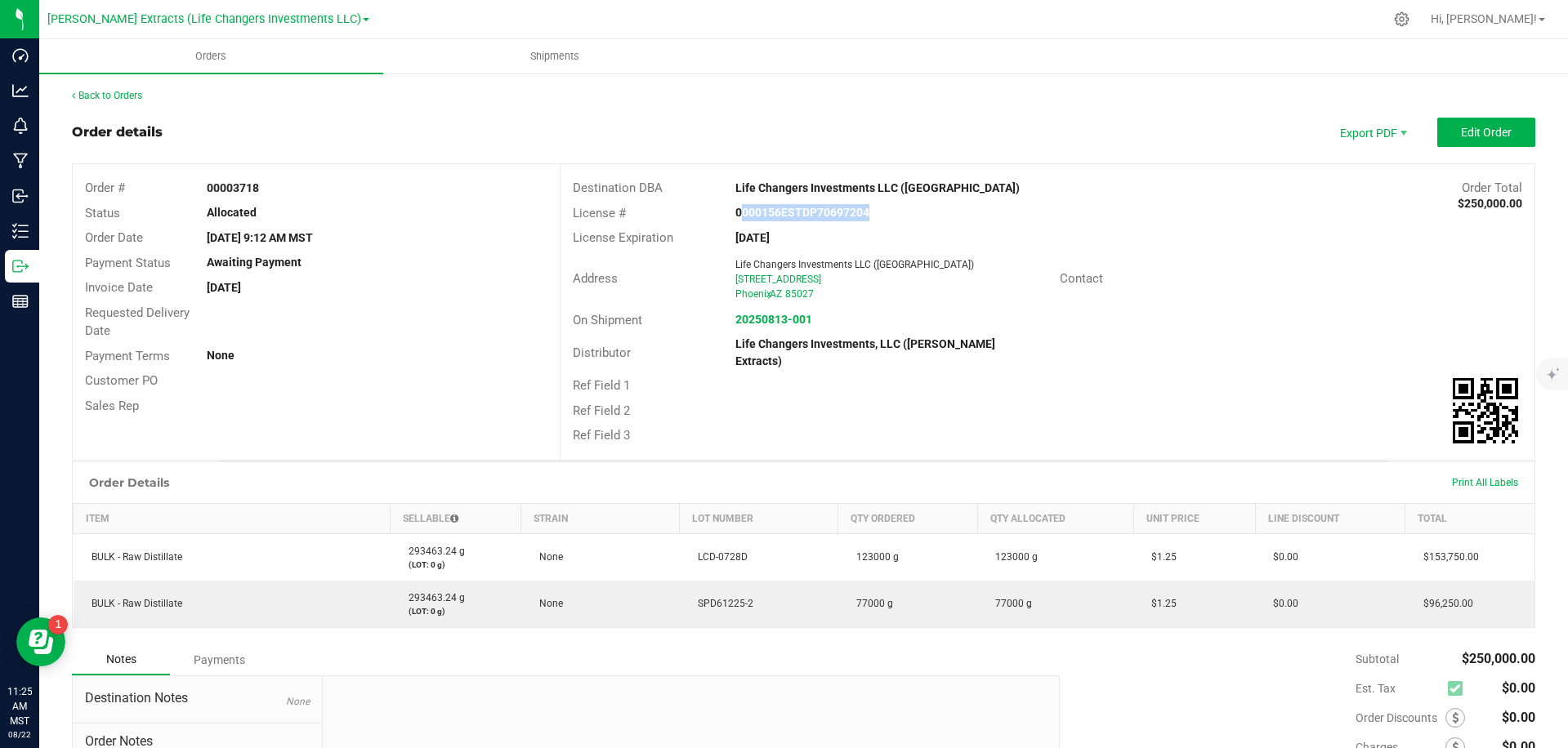
click at [894, 218] on div "0000156ESTDP70697204" at bounding box center [885, 213] width 324 height 17
click at [993, 186] on div "Life Changers Investments LLC ([GEOGRAPHIC_DATA])" at bounding box center [925, 189] width 406 height 17
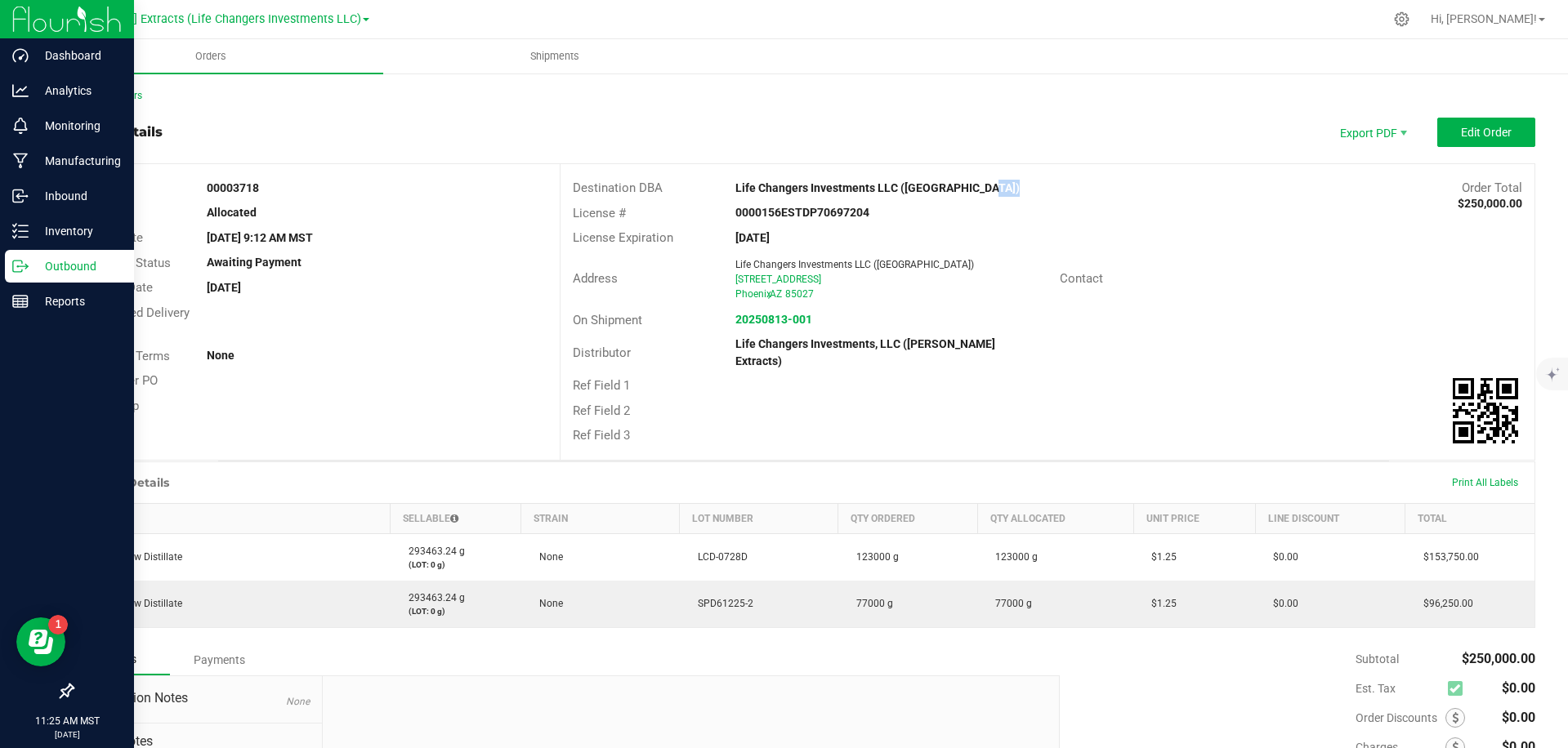
click at [14, 264] on icon at bounding box center [17, 266] width 9 height 12
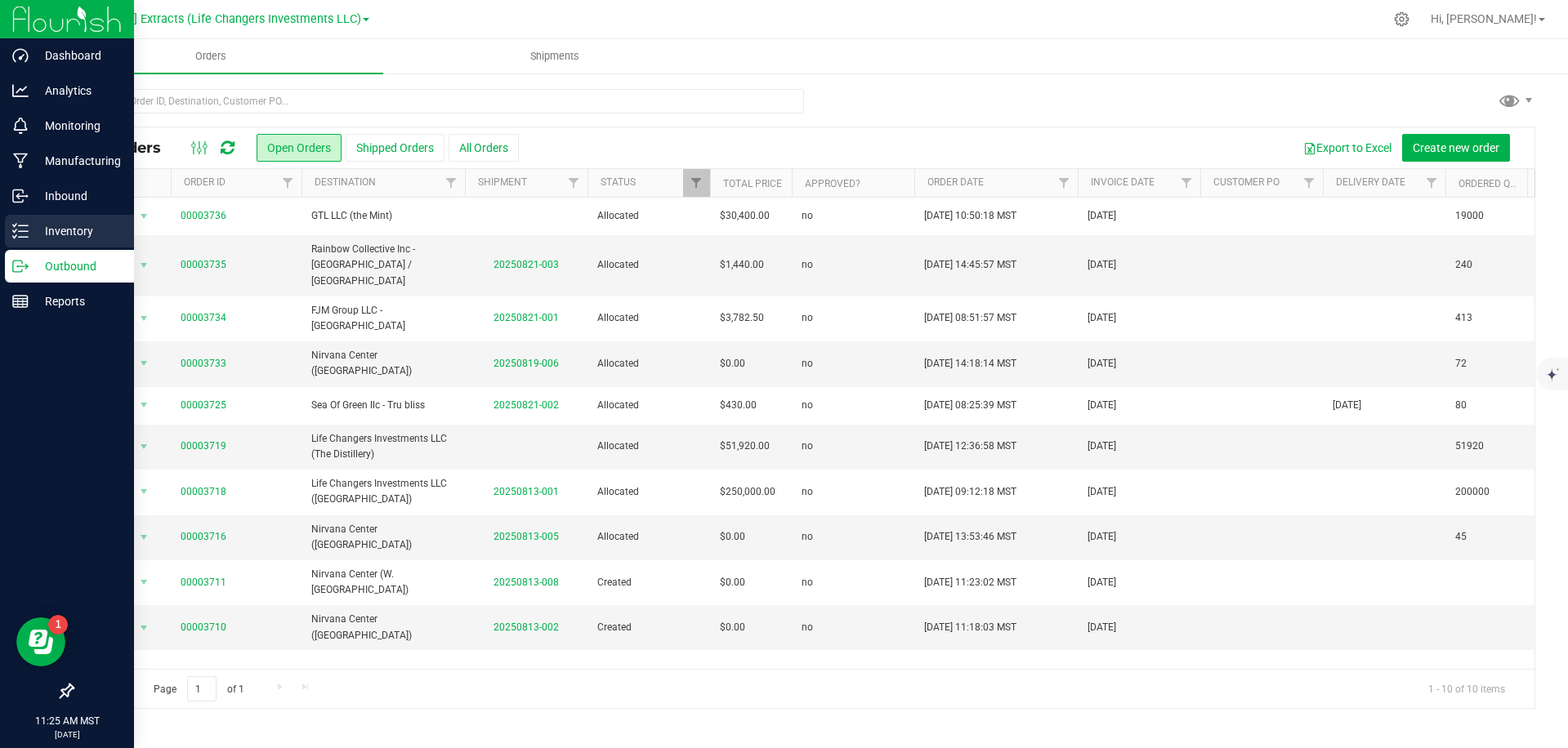
click at [26, 228] on icon at bounding box center [20, 230] width 16 height 16
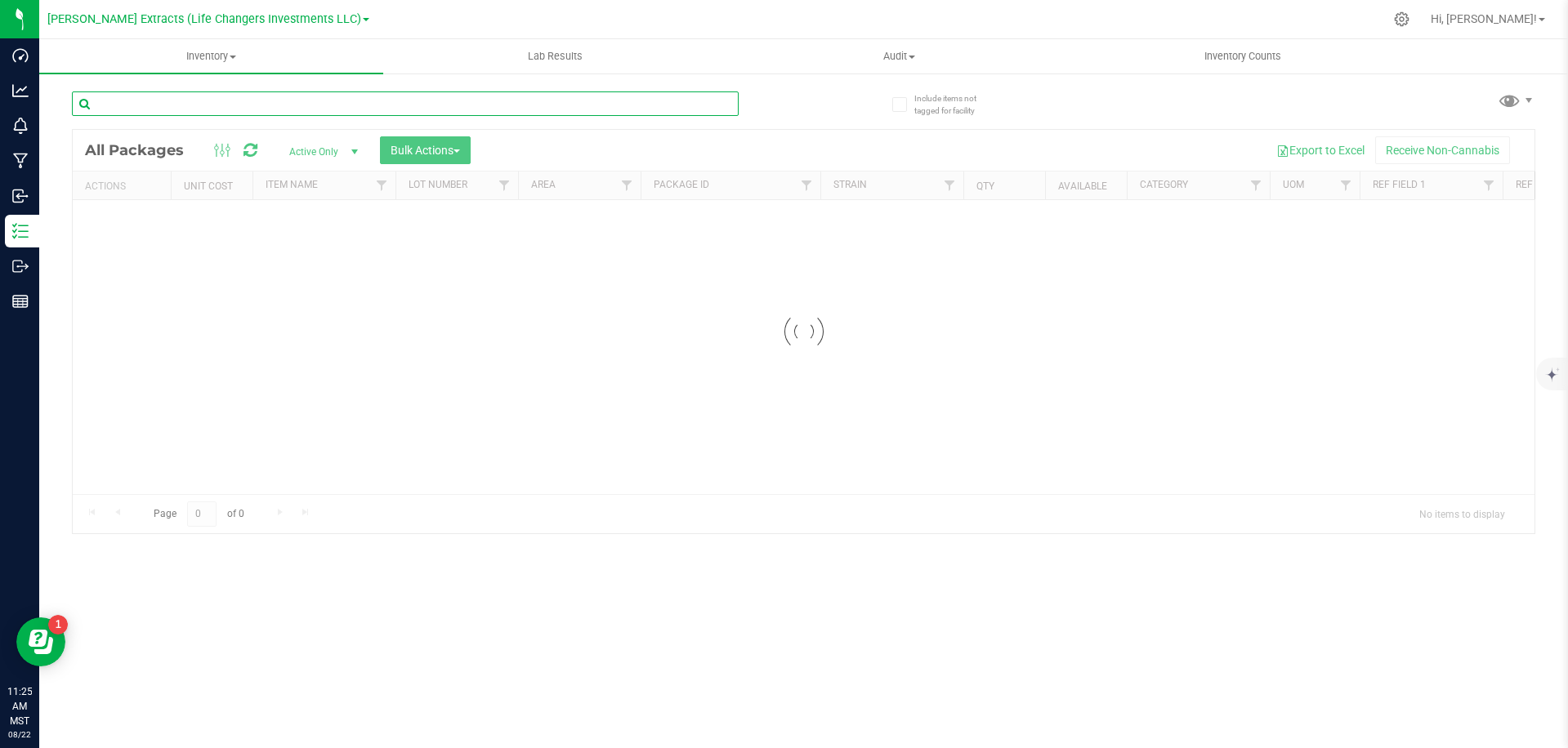
click at [327, 107] on input "text" at bounding box center [405, 104] width 667 height 24
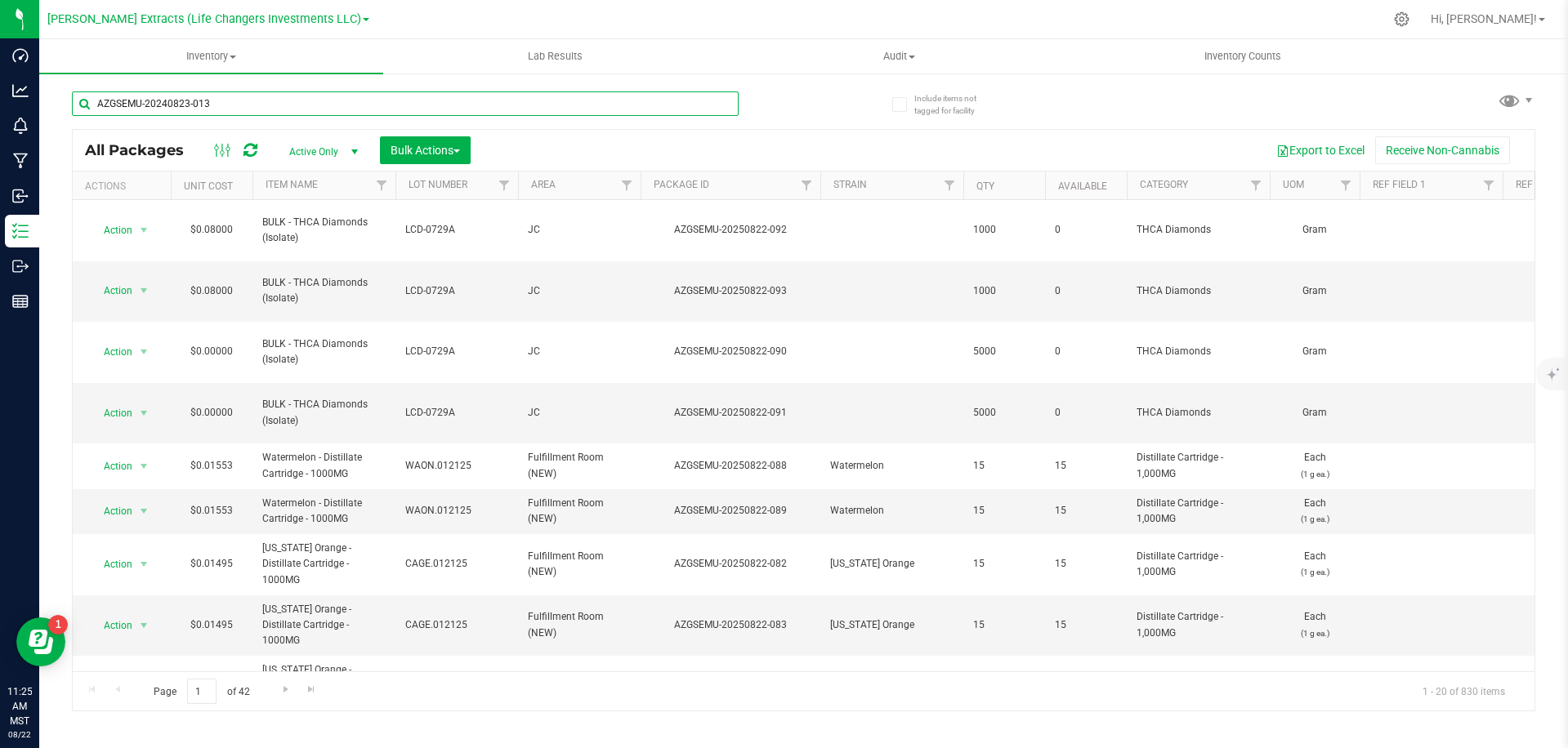
type input "AZGSEMU-20240823-013"
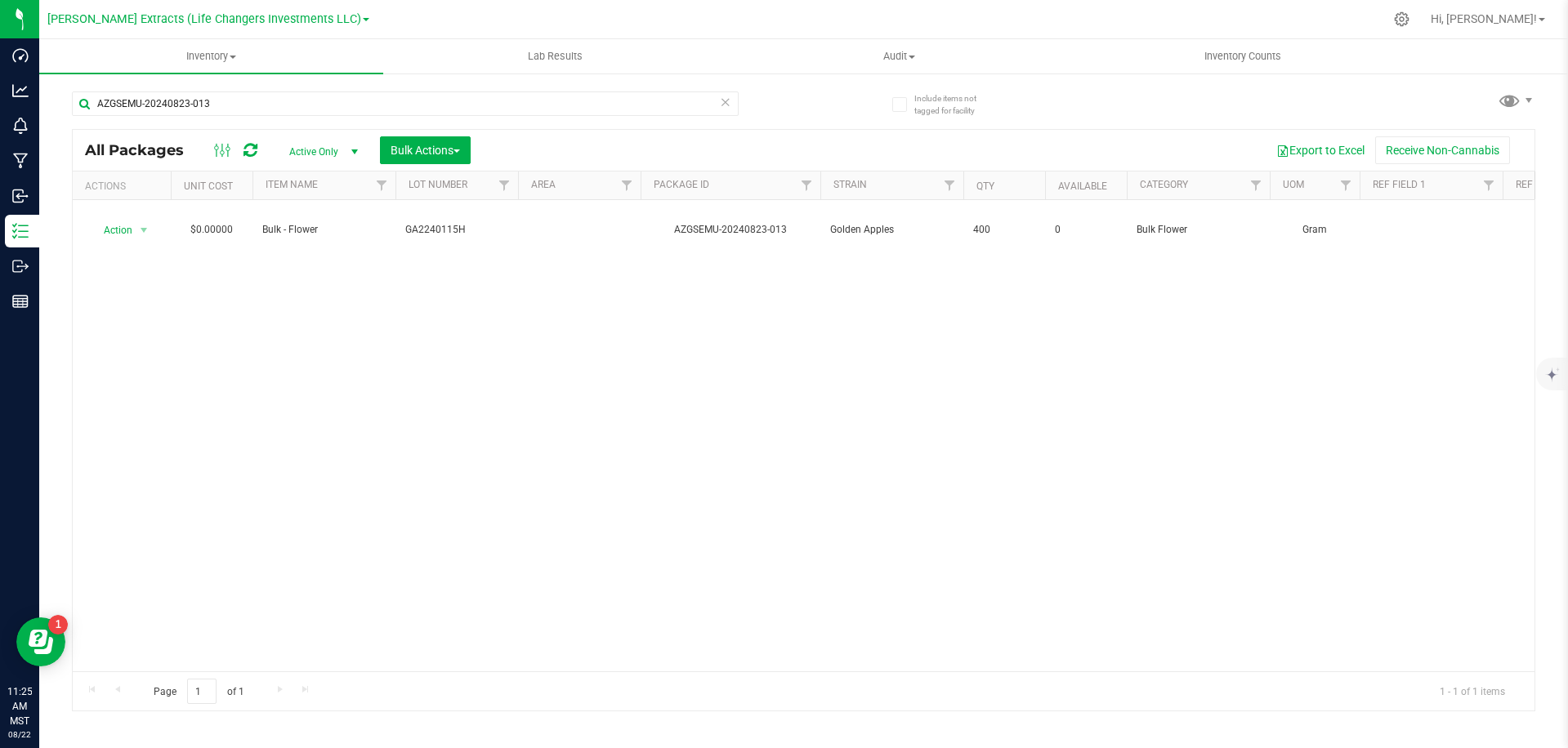
click at [325, 154] on span "Active Only" at bounding box center [319, 152] width 90 height 23
click at [663, 140] on div "Export to Excel Receive Non-Cannabis" at bounding box center [1003, 150] width 1040 height 28
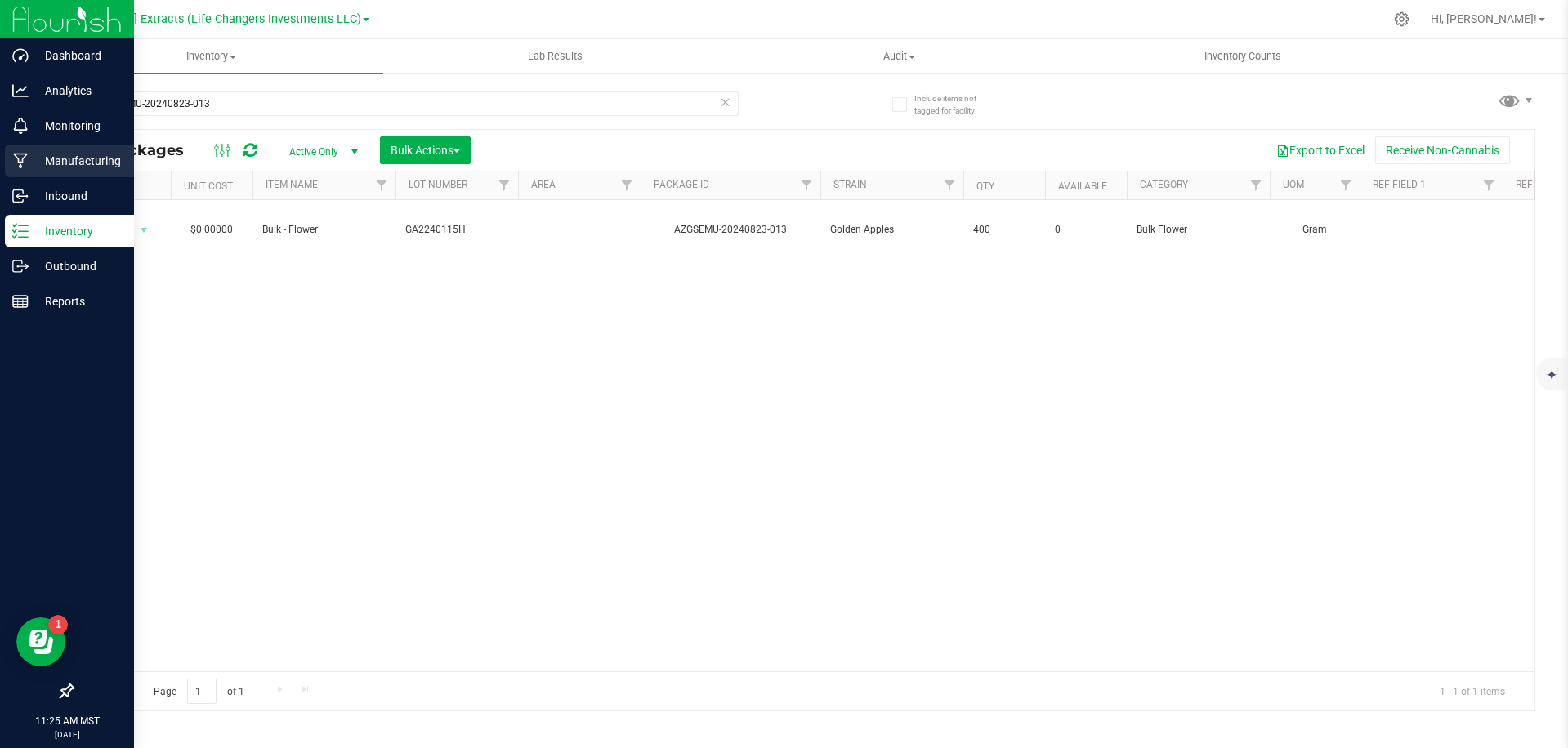
click at [75, 165] on p "Manufacturing" at bounding box center [77, 161] width 98 height 19
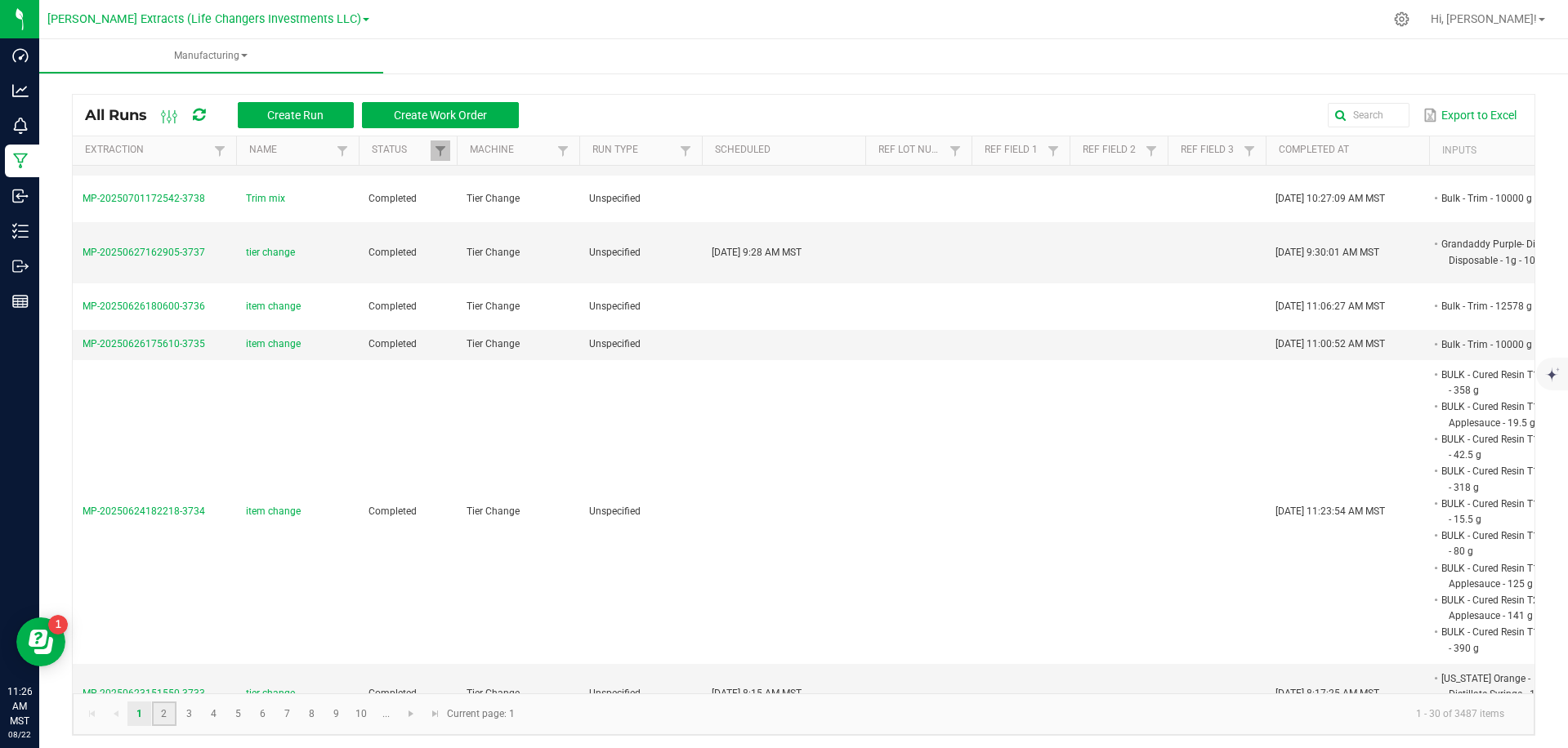
click at [170, 711] on link "2" at bounding box center [164, 713] width 23 height 24
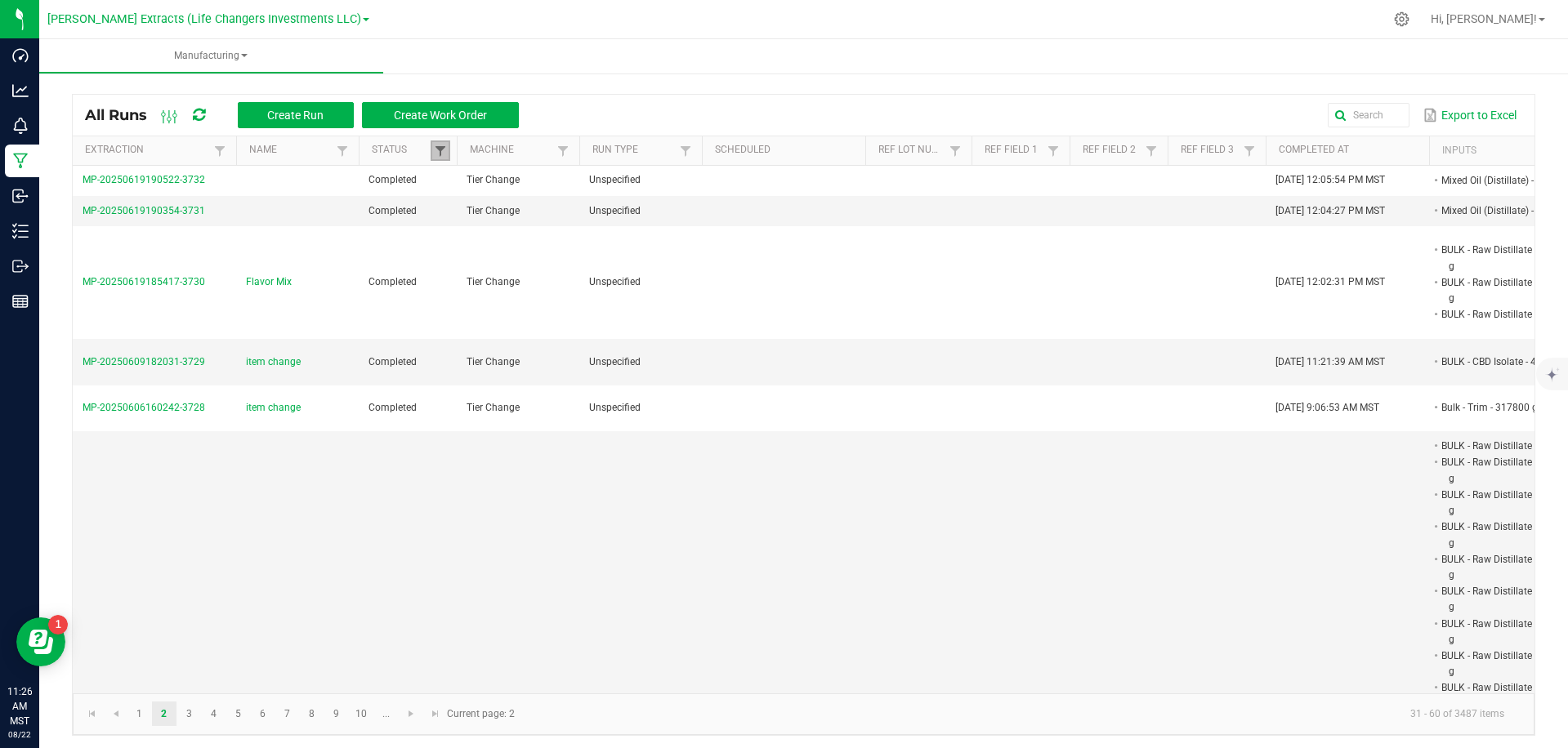
click at [442, 148] on span at bounding box center [440, 151] width 14 height 14
click at [463, 242] on li "Completed" at bounding box center [521, 240] width 159 height 21
checkbox input "false"
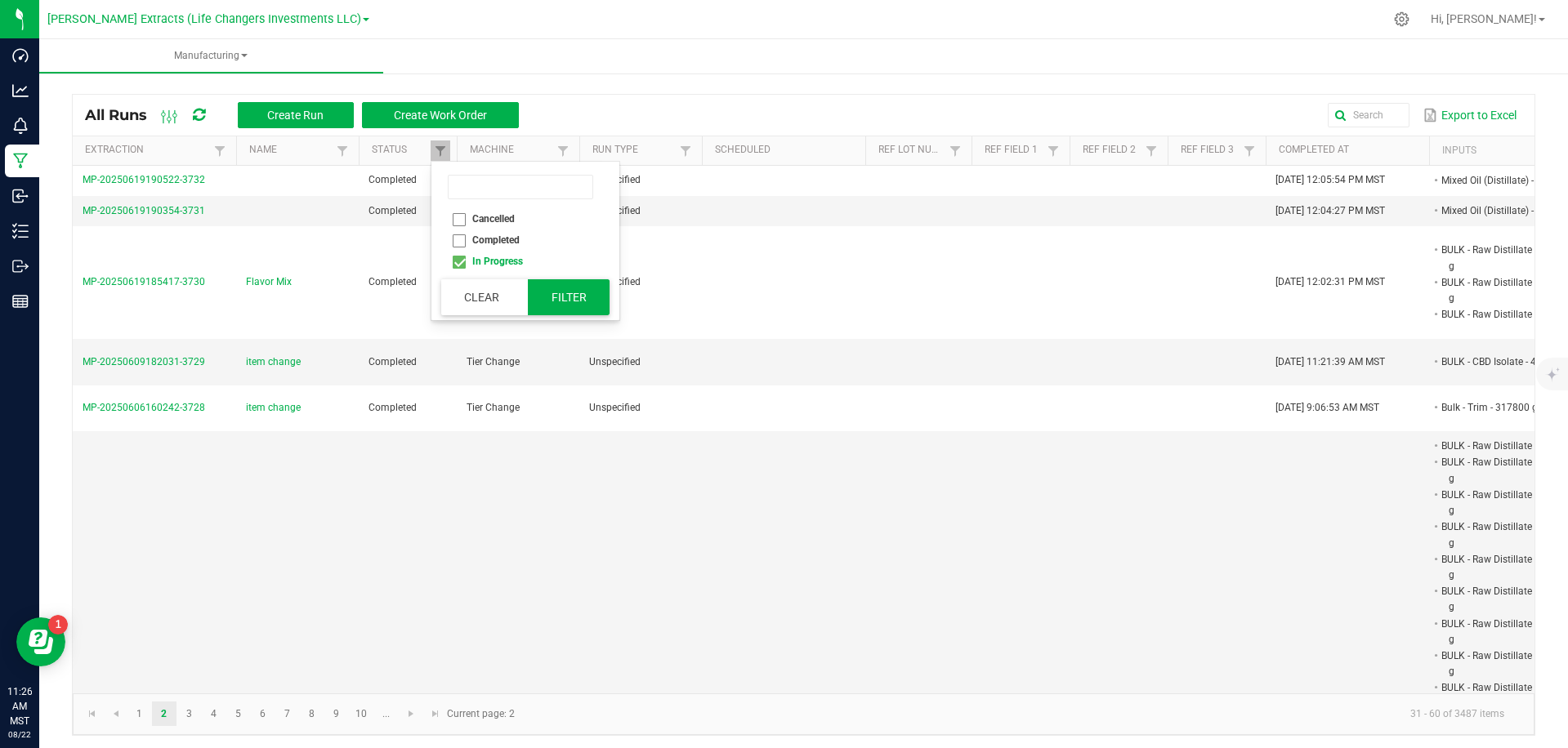
click at [563, 305] on button "Filter" at bounding box center [568, 297] width 81 height 36
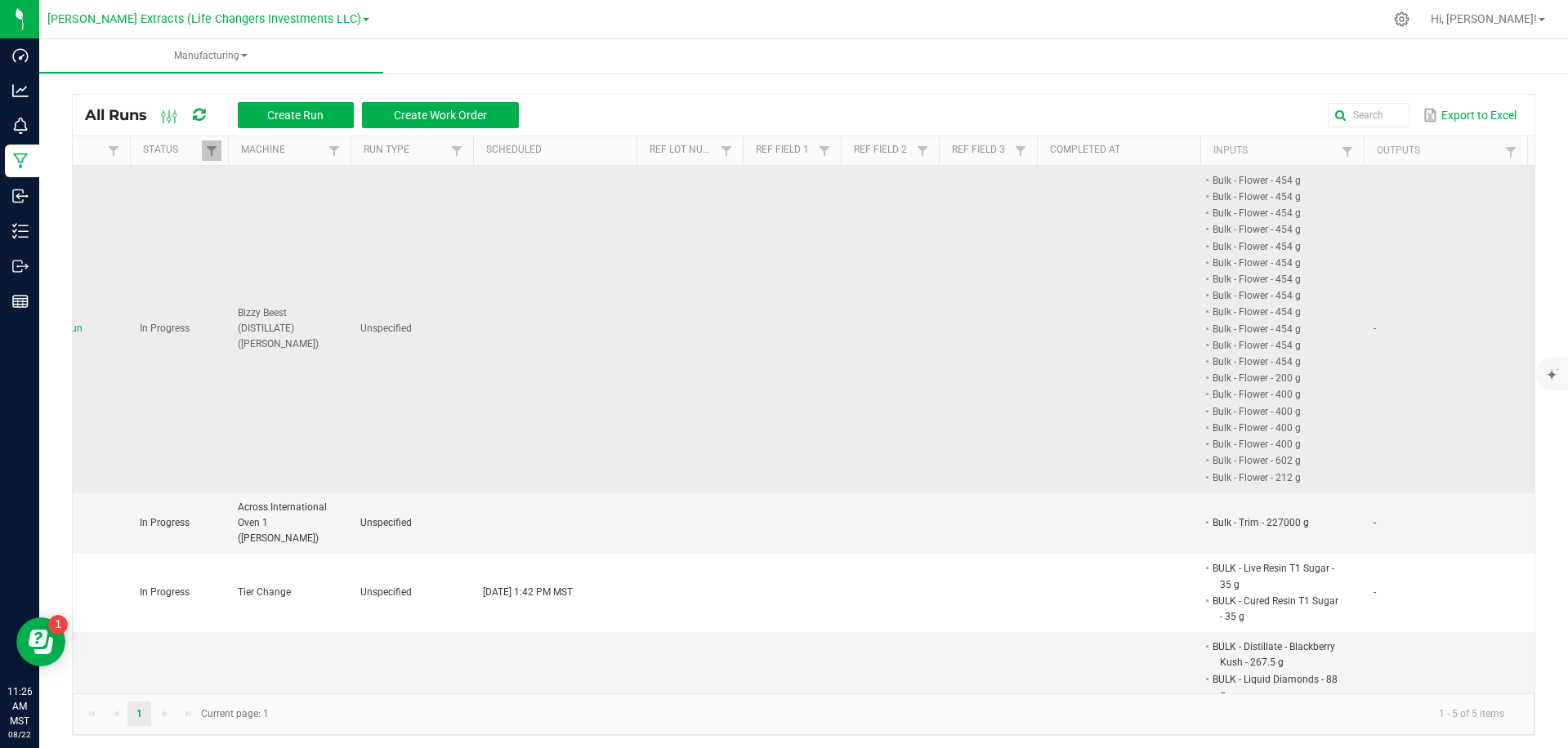
click at [1276, 397] on li "Bulk - Flower - 400 g" at bounding box center [1274, 394] width 129 height 16
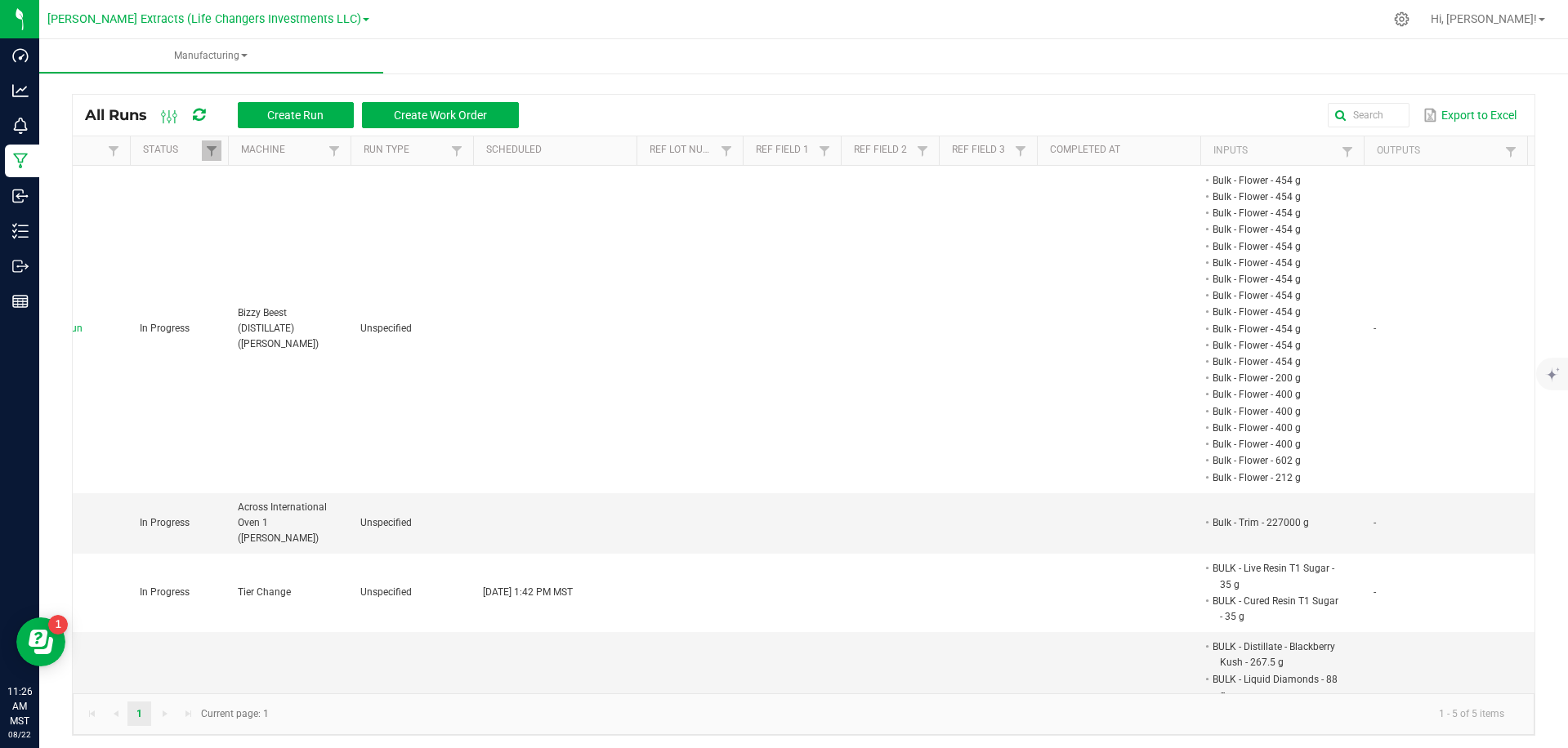
drag, startPoint x: 1173, startPoint y: 103, endPoint x: 760, endPoint y: 107, distance: 413.0
click at [1173, 103] on div "Export to Excel" at bounding box center [1027, 115] width 991 height 28
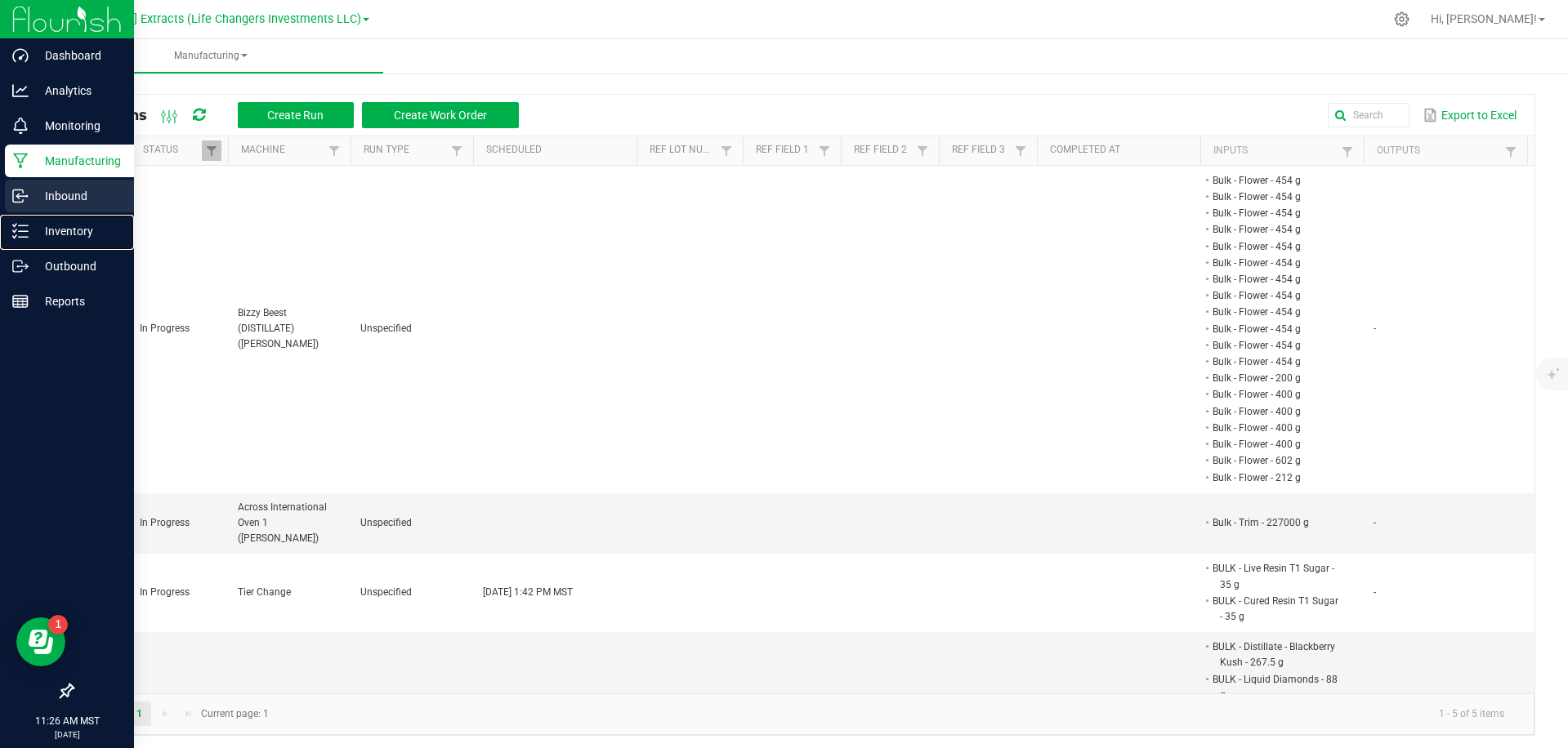
drag, startPoint x: 53, startPoint y: 225, endPoint x: 130, endPoint y: 207, distance: 79.1
click at [53, 225] on p "Inventory" at bounding box center [77, 231] width 98 height 19
